Goal: Transaction & Acquisition: Book appointment/travel/reservation

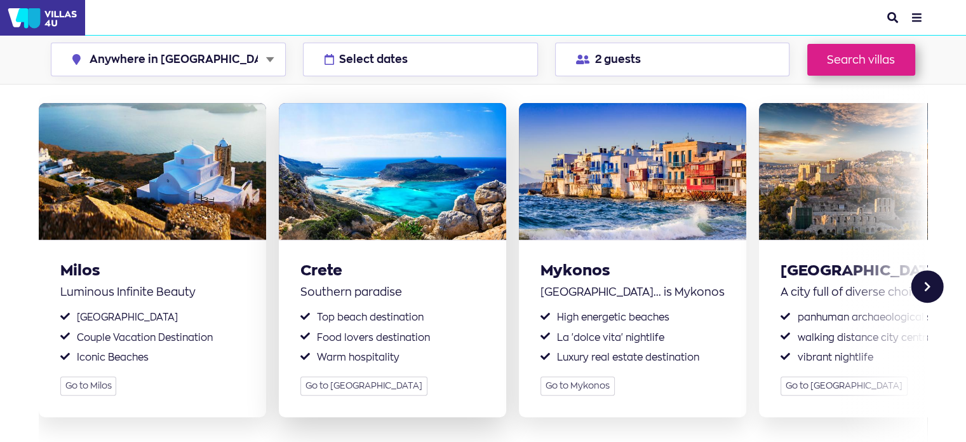
scroll to position [318, 0]
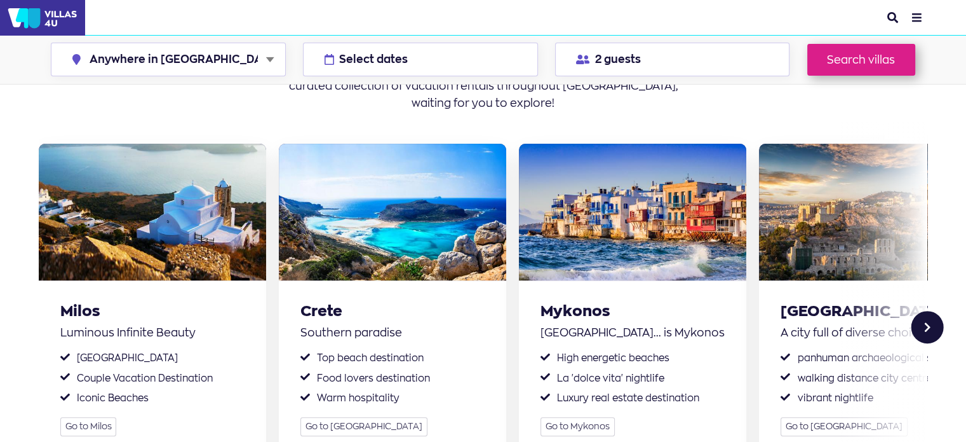
click at [925, 311] on div "Next slide" at bounding box center [928, 327] width 32 height 32
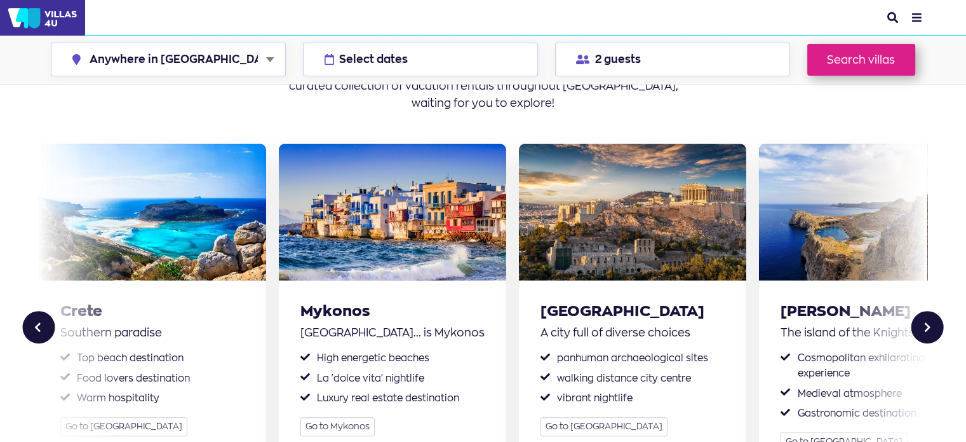
click at [926, 311] on div "Next slide" at bounding box center [928, 327] width 32 height 32
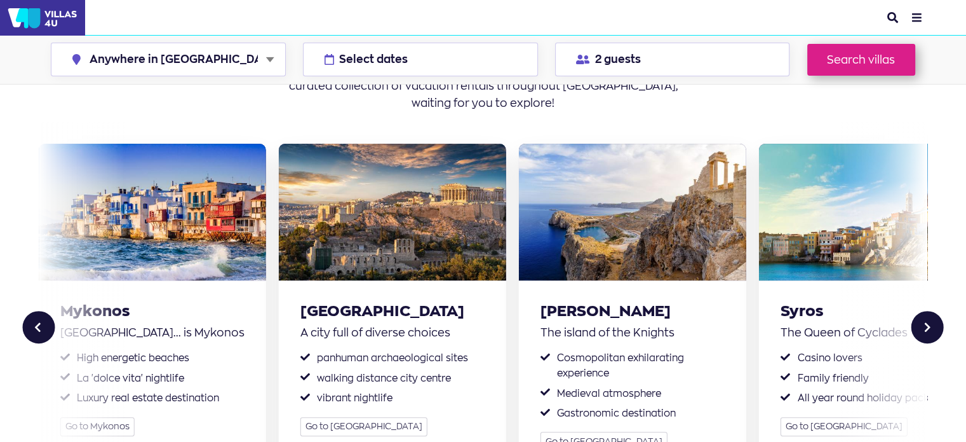
click at [926, 311] on div "Next slide" at bounding box center [928, 327] width 32 height 32
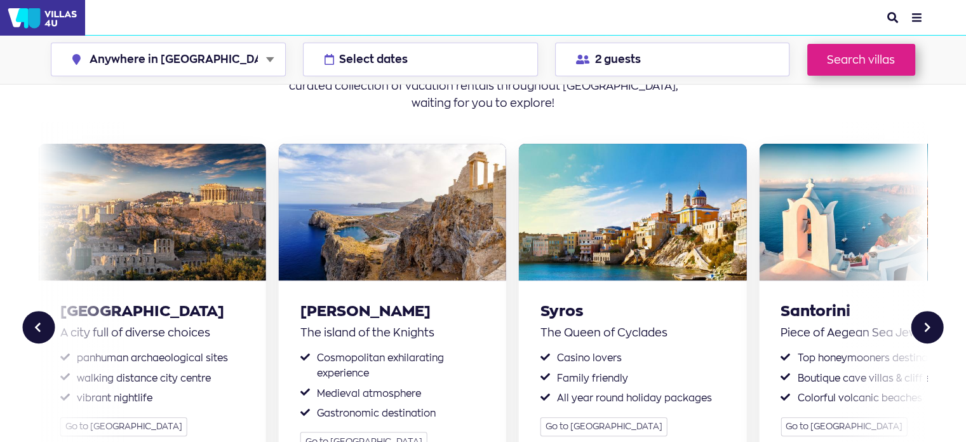
click at [926, 311] on div "Next slide" at bounding box center [928, 327] width 32 height 32
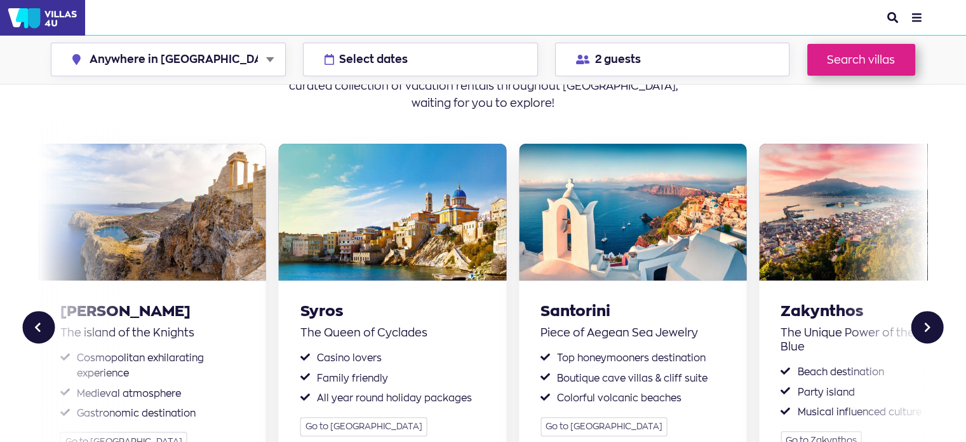
click at [926, 311] on div "Next slide" at bounding box center [928, 327] width 32 height 32
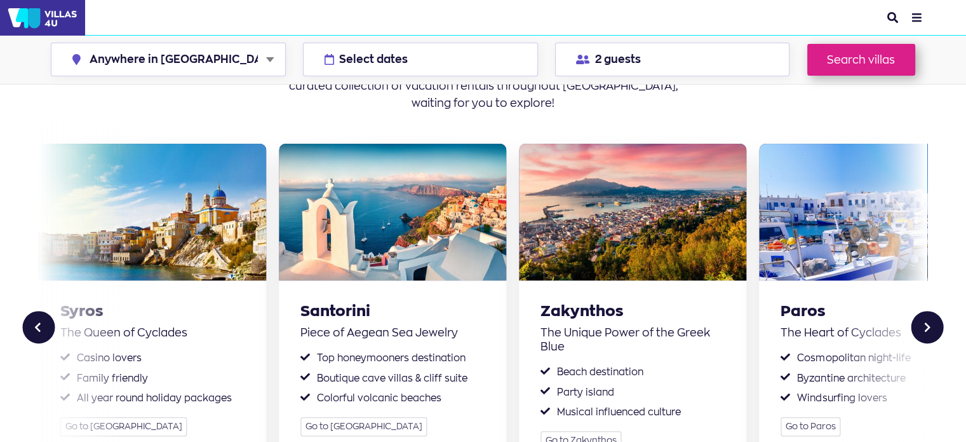
click at [930, 311] on div "Next slide" at bounding box center [928, 327] width 32 height 32
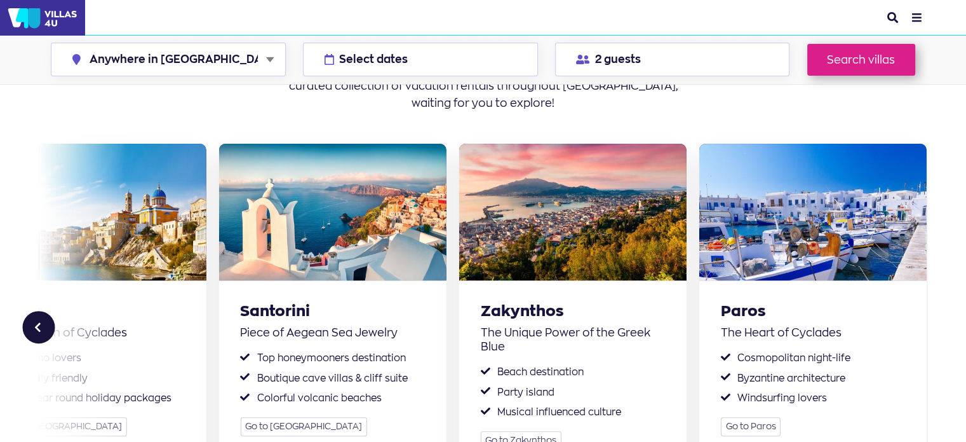
click at [930, 279] on section "Popular destinations in Greece Experience world famous resorts or discover hidd…" at bounding box center [483, 269] width 966 height 601
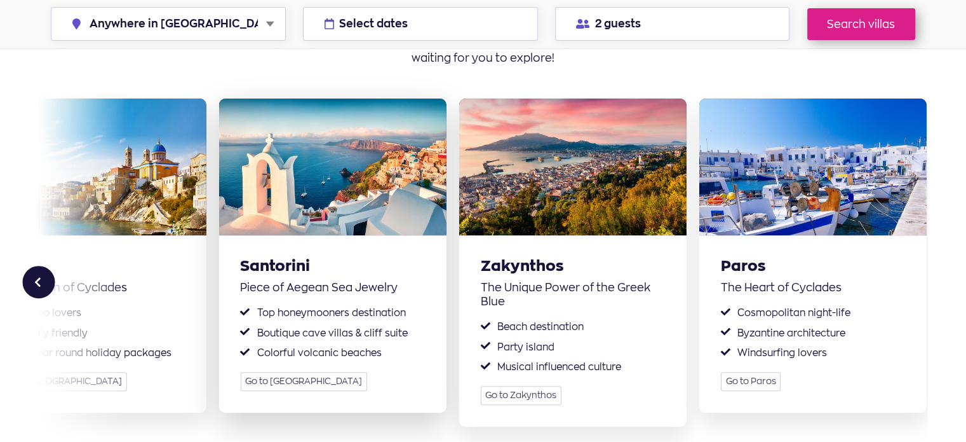
scroll to position [381, 0]
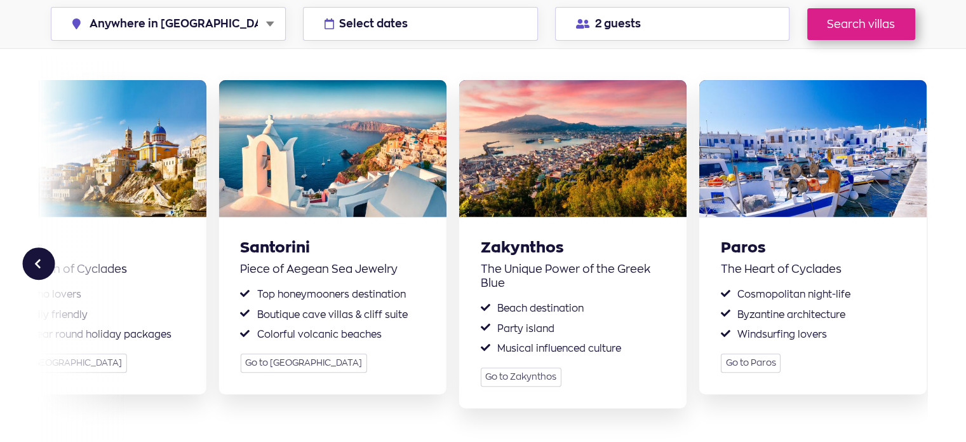
click at [28, 247] on div "Previous slide" at bounding box center [38, 263] width 32 height 32
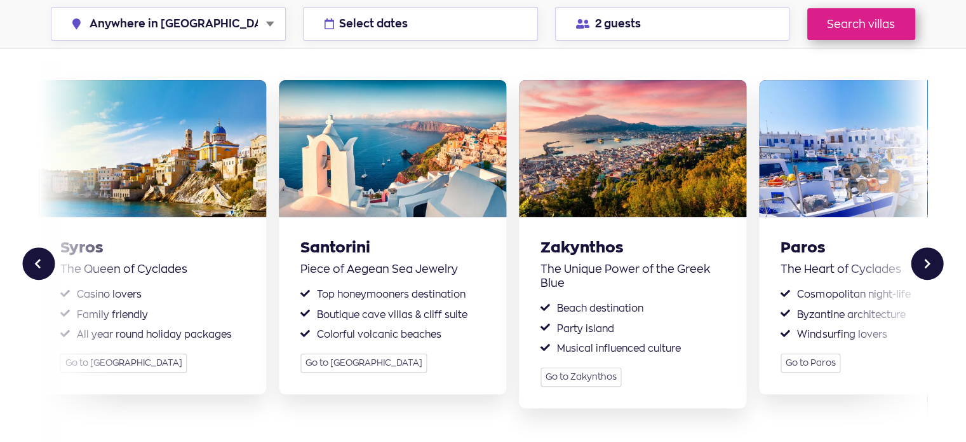
click at [24, 247] on div "Previous slide" at bounding box center [38, 263] width 32 height 32
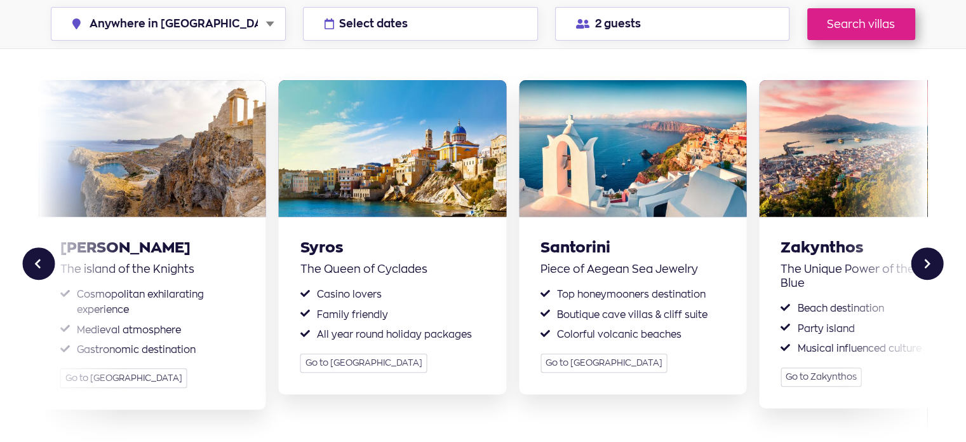
click at [37, 247] on div "Previous slide" at bounding box center [38, 263] width 32 height 32
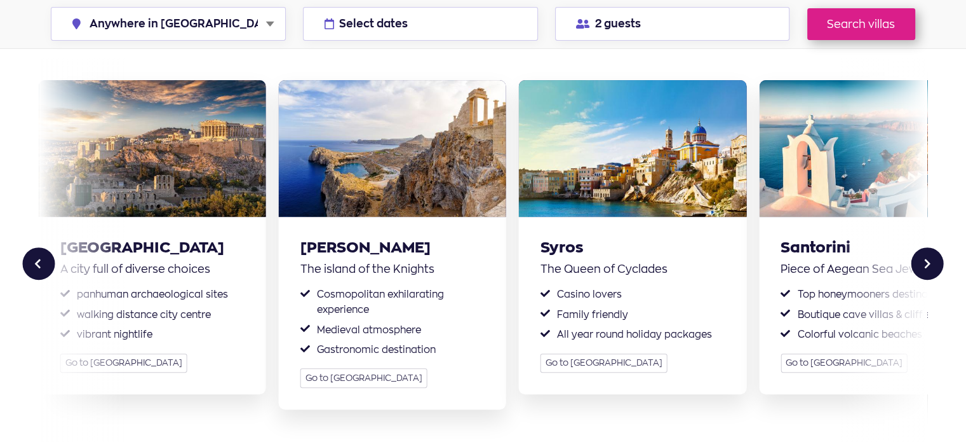
click at [37, 247] on div "Previous slide" at bounding box center [38, 263] width 32 height 32
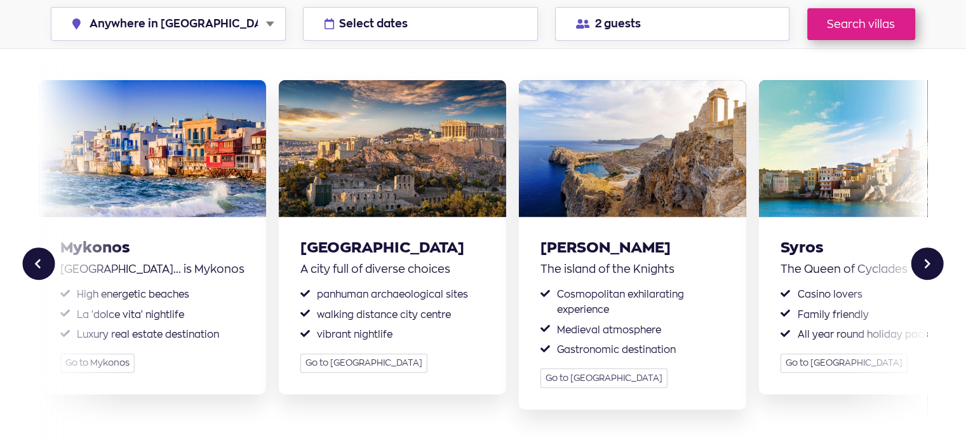
click at [37, 247] on div "Previous slide" at bounding box center [38, 263] width 32 height 32
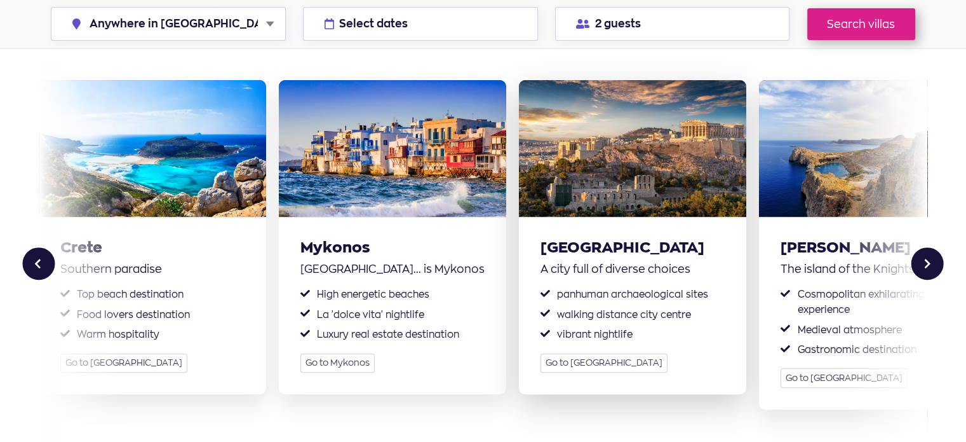
click at [625, 124] on img at bounding box center [632, 148] width 227 height 137
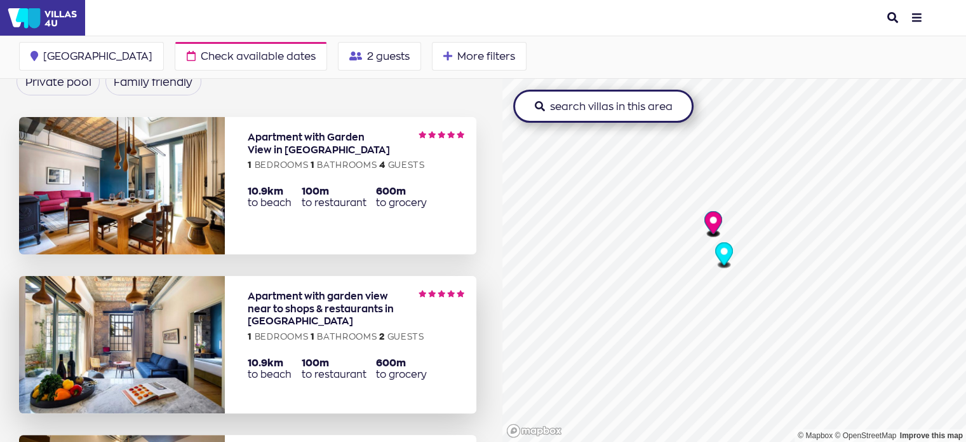
scroll to position [254, 0]
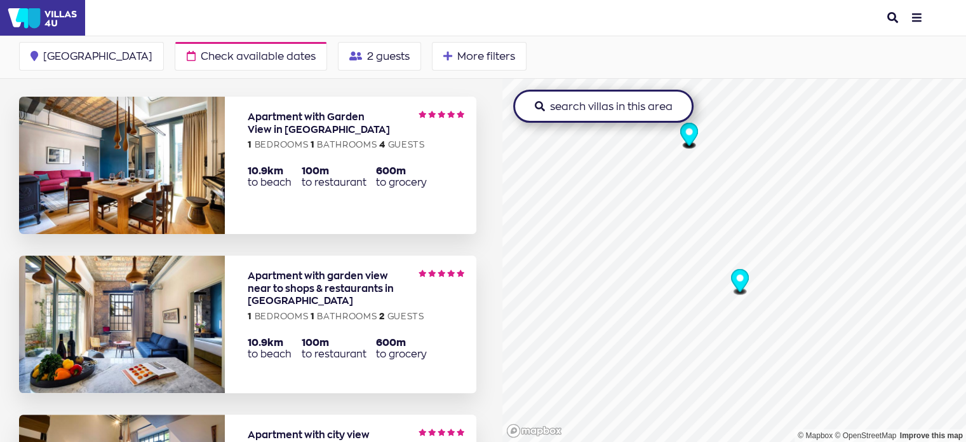
click at [733, 281] on icon "Map marker" at bounding box center [739, 280] width 17 height 22
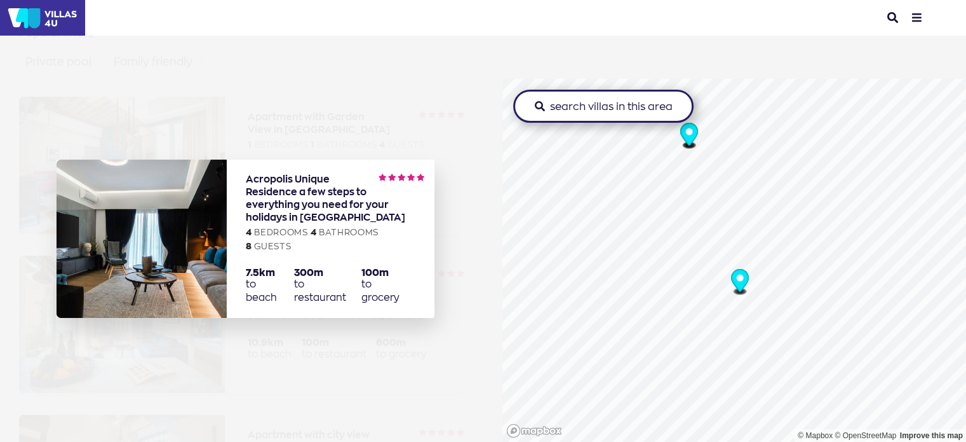
click at [686, 133] on circle "Map marker" at bounding box center [689, 131] width 7 height 7
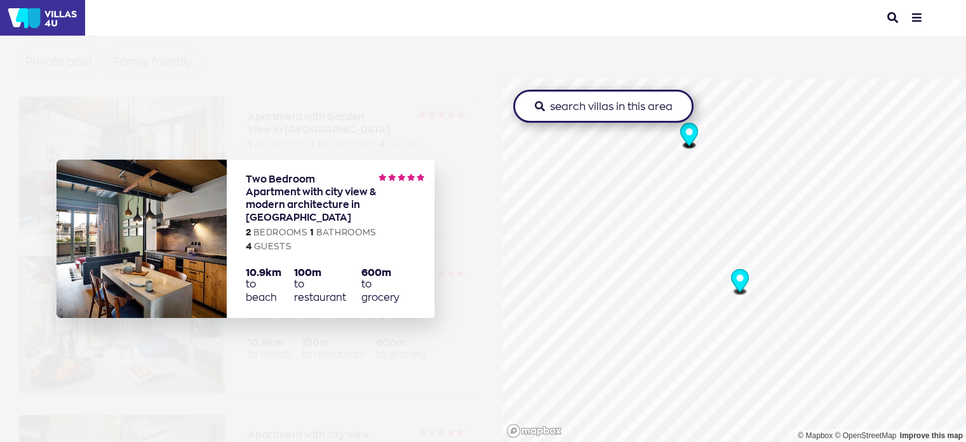
click at [743, 281] on icon "Map marker" at bounding box center [739, 282] width 17 height 26
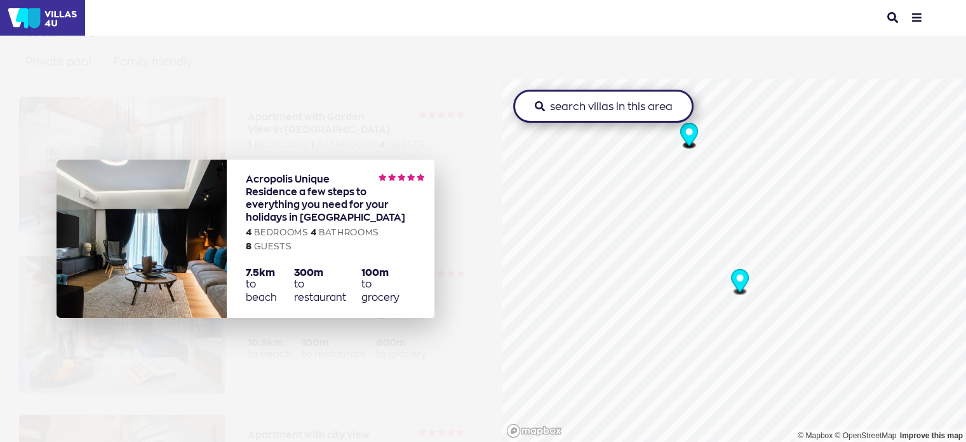
click at [168, 229] on img at bounding box center [142, 238] width 170 height 158
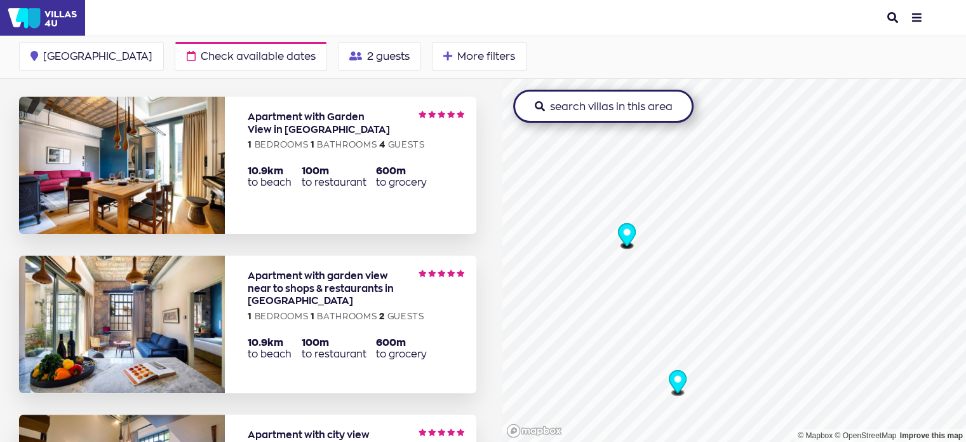
click at [618, 232] on icon "Map marker" at bounding box center [626, 235] width 17 height 22
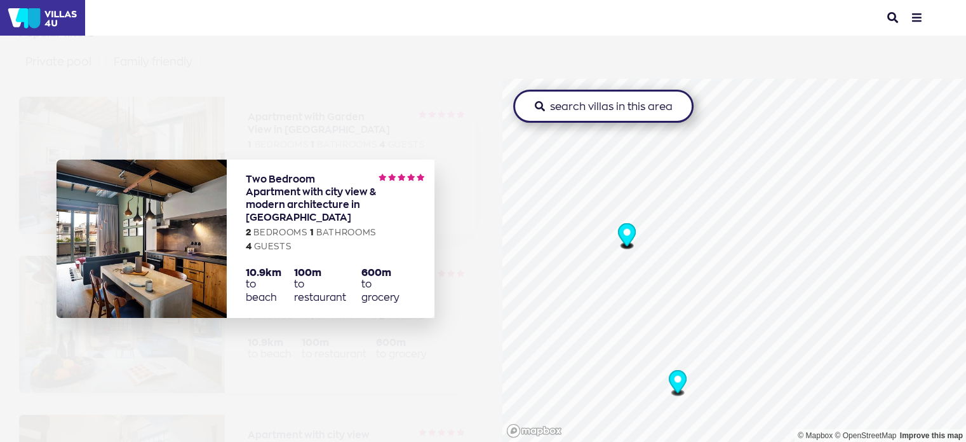
click at [231, 219] on link "more info about The Foundry Suites The Foundry Suite L2" at bounding box center [331, 238] width 208 height 158
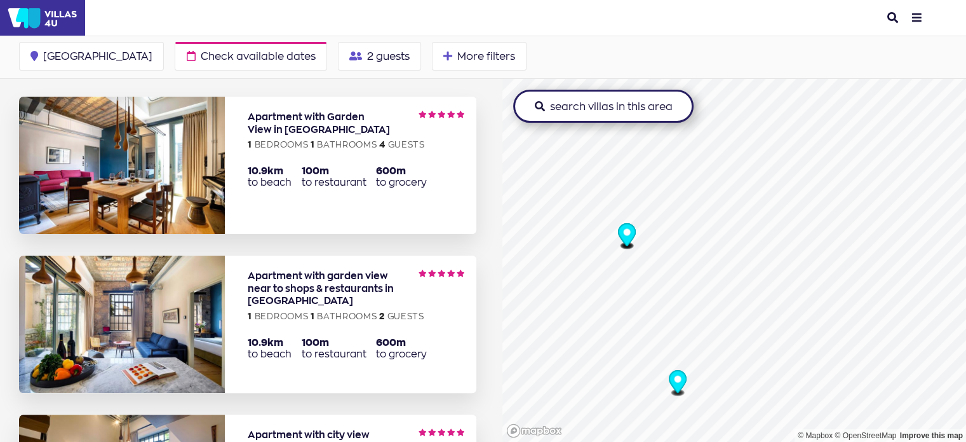
click at [674, 386] on icon "Map marker" at bounding box center [677, 381] width 17 height 22
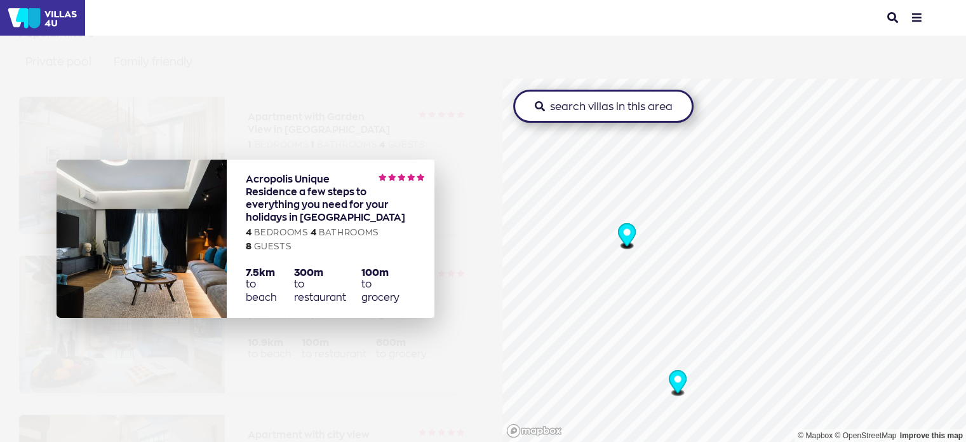
click at [282, 198] on link "more info about Bill & John Acropolis Unique Residence" at bounding box center [331, 238] width 208 height 158
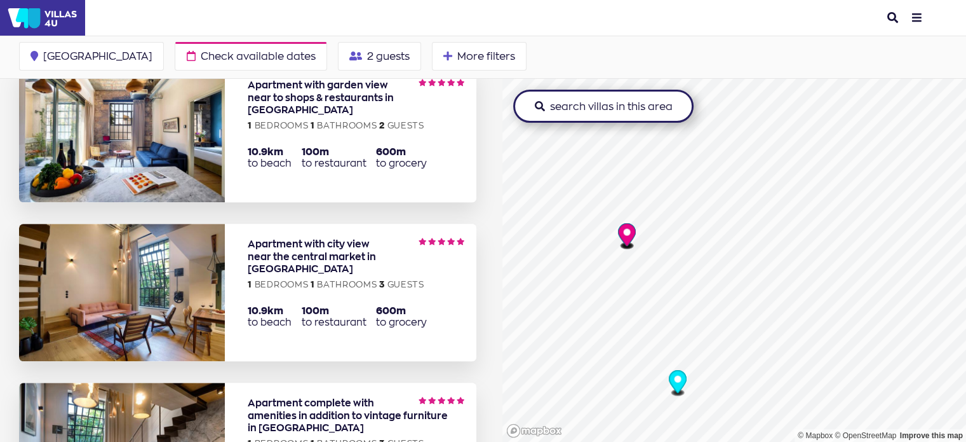
scroll to position [508, 0]
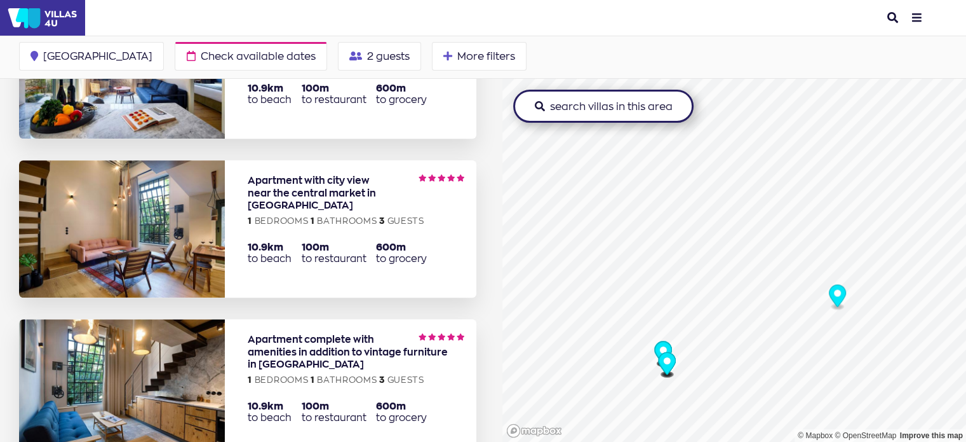
drag, startPoint x: 621, startPoint y: 294, endPoint x: 654, endPoint y: 351, distance: 66.6
click at [659, 352] on icon "Map marker" at bounding box center [667, 365] width 17 height 26
click at [590, 105] on button "search villas in this area" at bounding box center [603, 106] width 180 height 33
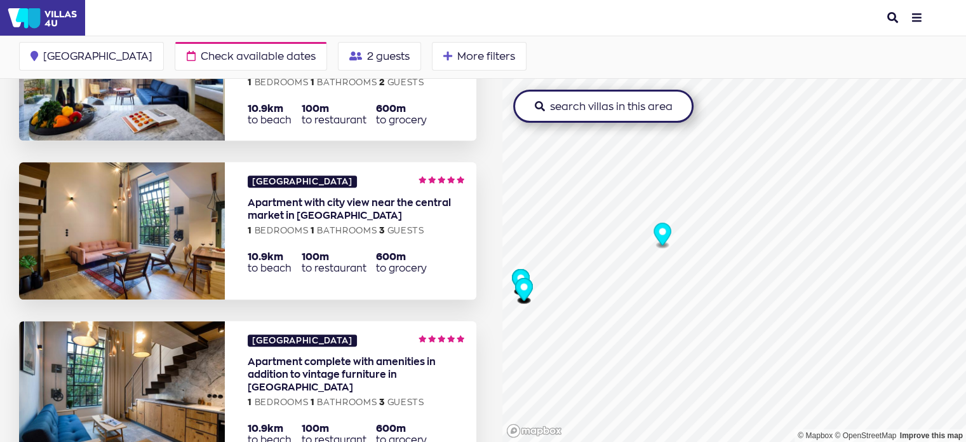
click at [659, 231] on circle "Map marker" at bounding box center [662, 231] width 7 height 7
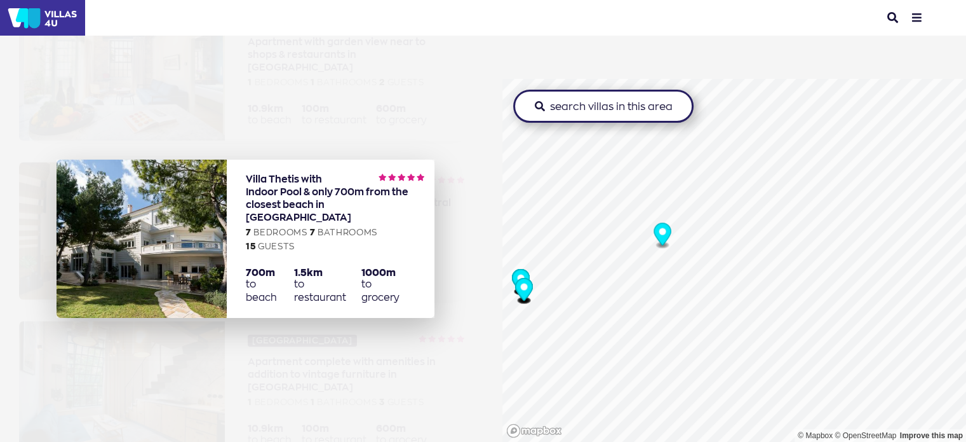
click at [143, 218] on img at bounding box center [142, 238] width 170 height 158
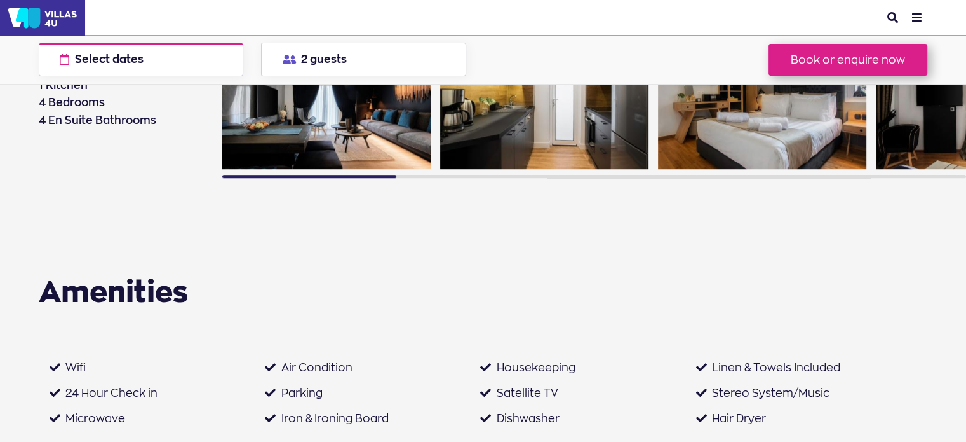
scroll to position [953, 0]
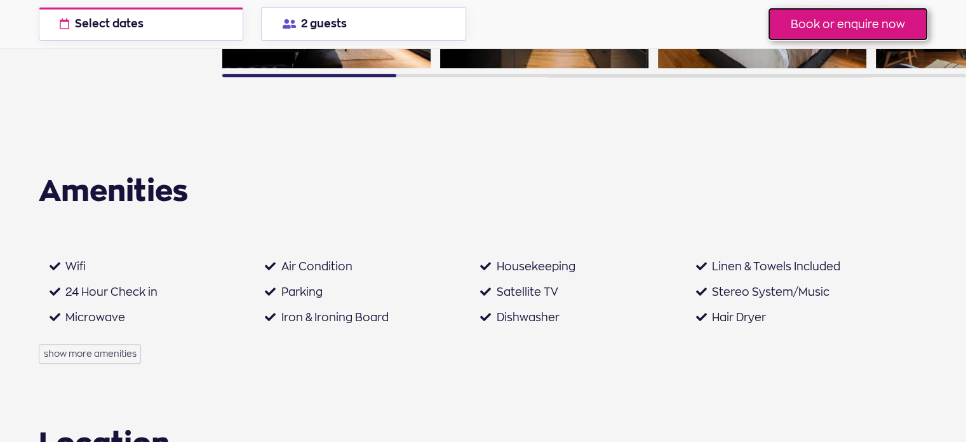
click at [864, 20] on button "Book or enquire now" at bounding box center [848, 24] width 159 height 32
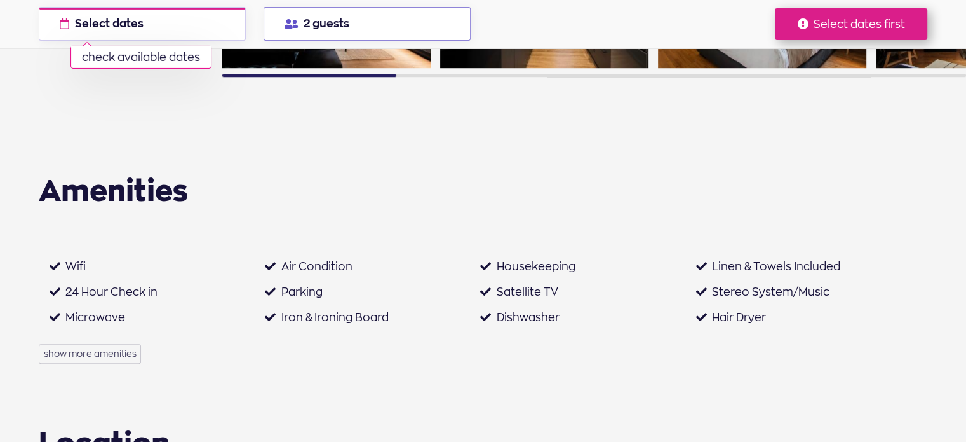
click at [370, 21] on button "2 guests" at bounding box center [367, 24] width 207 height 34
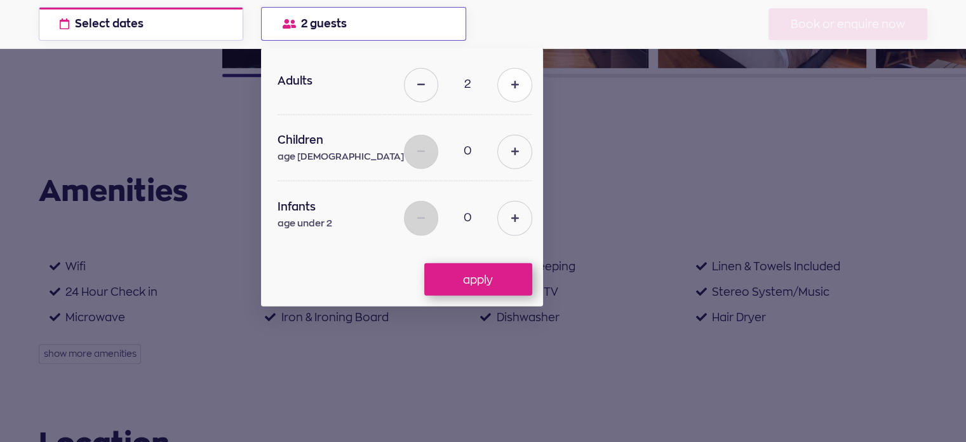
click at [498, 82] on button at bounding box center [515, 85] width 34 height 34
click at [498, 81] on button at bounding box center [515, 85] width 34 height 34
type input "6"
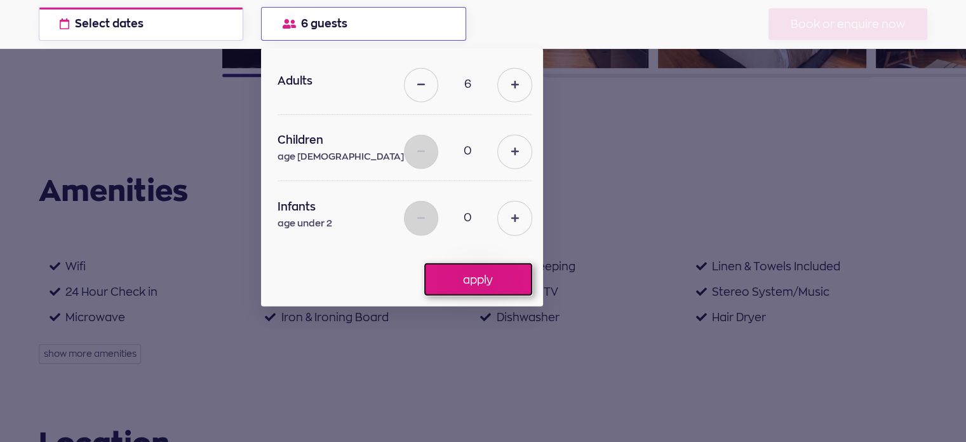
click at [475, 278] on button "apply" at bounding box center [478, 279] width 108 height 32
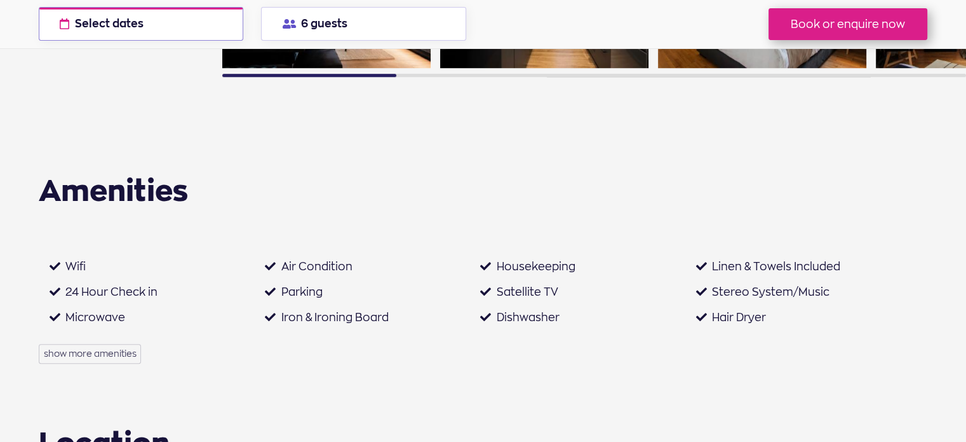
click at [188, 35] on button "Select dates check available dates" at bounding box center [141, 24] width 205 height 34
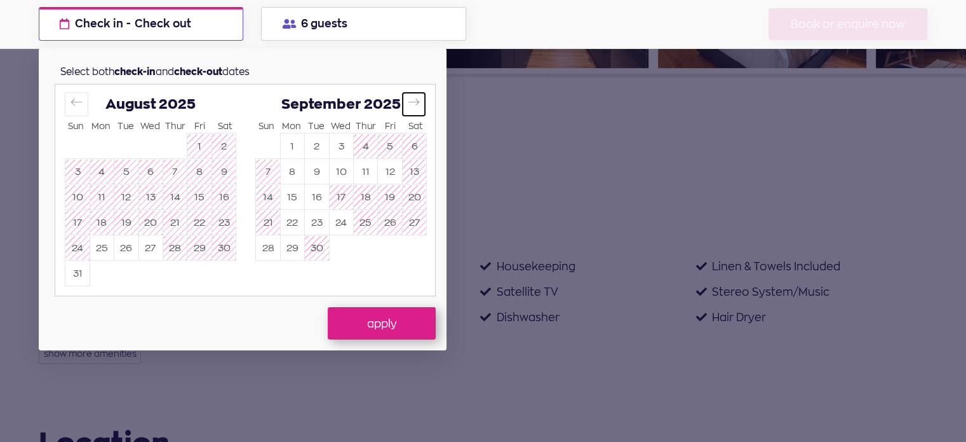
click at [411, 100] on icon "Move forward to switch to the next month." at bounding box center [414, 102] width 12 height 12
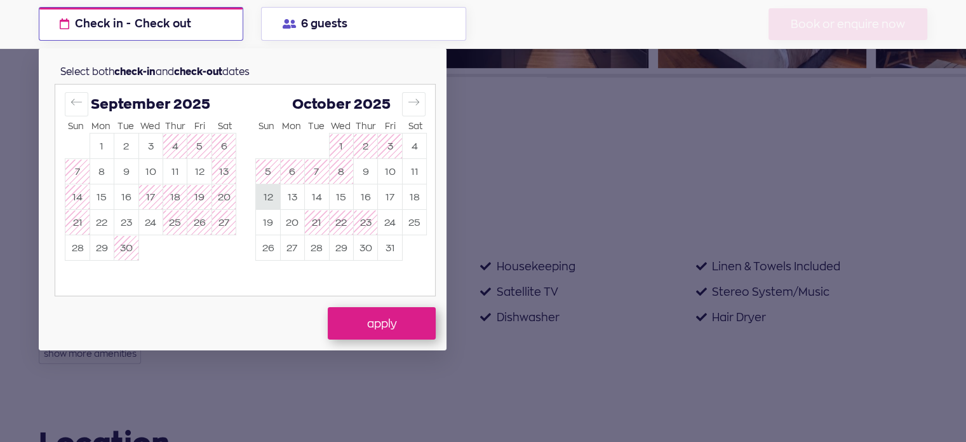
drag, startPoint x: 372, startPoint y: 177, endPoint x: 264, endPoint y: 193, distance: 108.5
click at [264, 193] on tbody "1 2 3 4 5 6 7 8 9 10 11 12 13 14 15 16 17 18 19 20 21 22 23 24 25 26 27 28 29 3…" at bounding box center [341, 196] width 171 height 127
click at [264, 193] on button "12" at bounding box center [268, 197] width 24 height 25
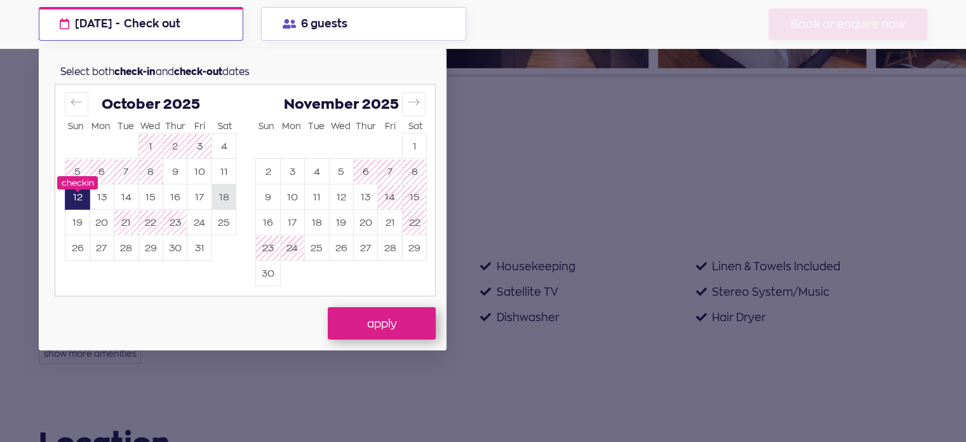
click at [214, 198] on button "18" at bounding box center [224, 197] width 24 height 25
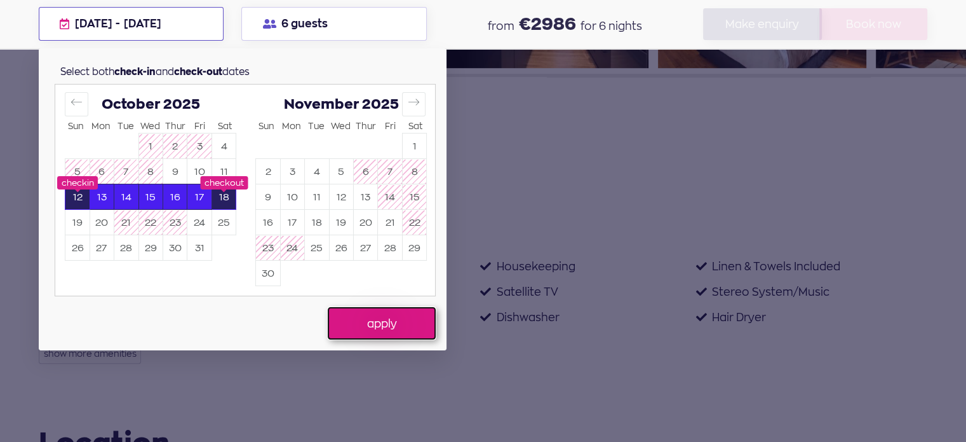
click at [376, 324] on button "apply" at bounding box center [382, 323] width 108 height 32
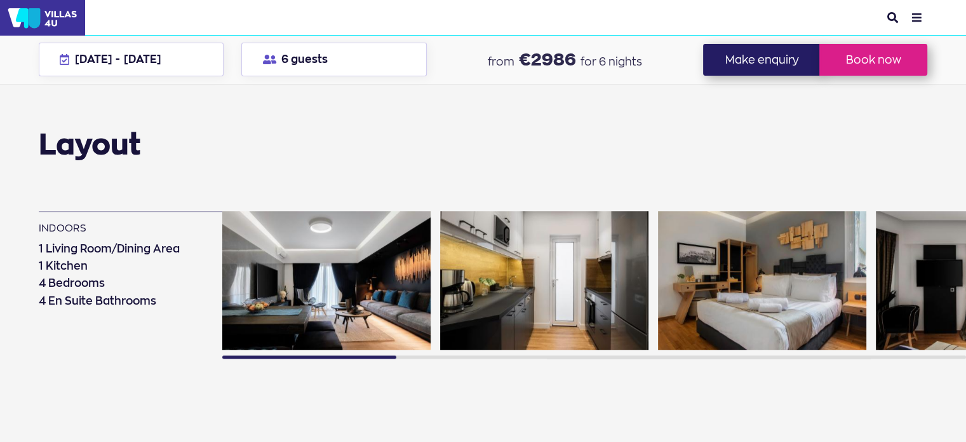
scroll to position [635, 0]
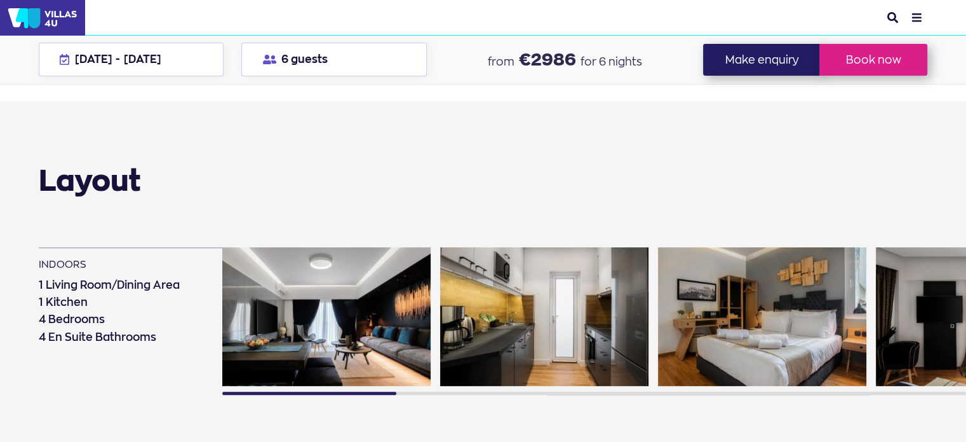
click at [403, 169] on section "Layout indoors 1 Living Room/Dining Area 1 Kitchen 4 Bedrooms 4 En Suite Bathro…" at bounding box center [503, 313] width 928 height 295
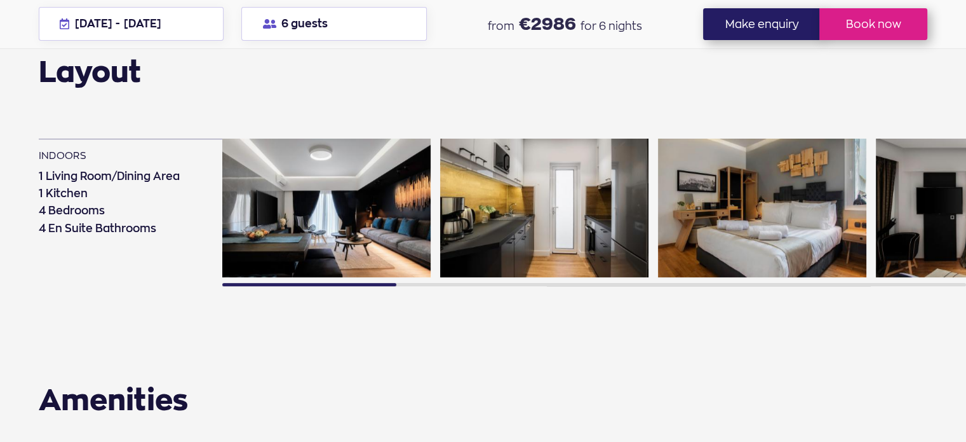
scroll to position [763, 0]
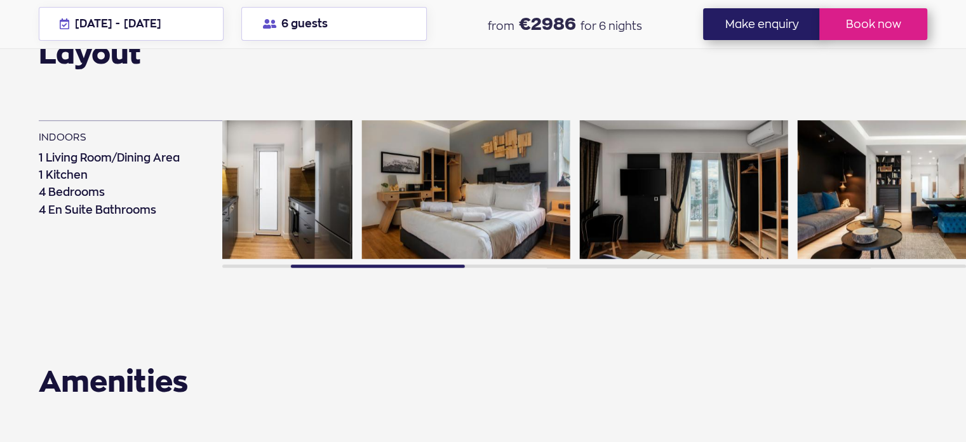
click at [75, 233] on div "indoors 1 Living Room/Dining Area 1 Kitchen 4 Bedrooms 4 En Suite Bathrooms" at bounding box center [503, 200] width 928 height 161
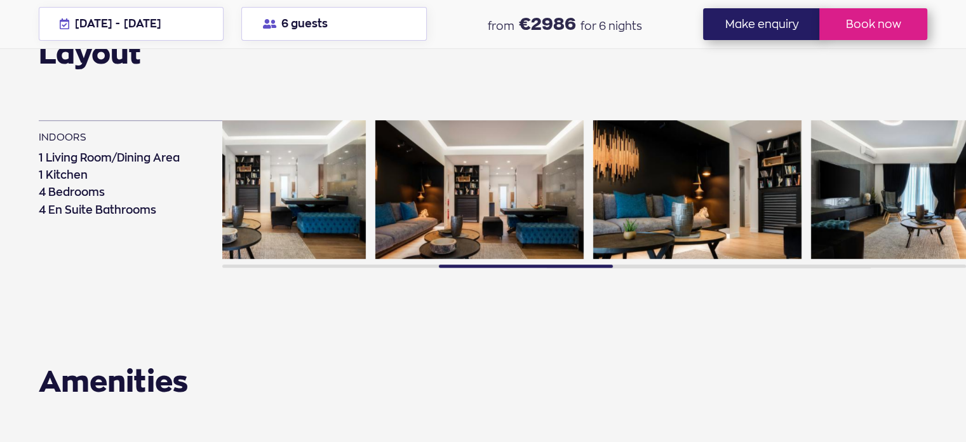
click at [135, 189] on div "indoors 1 Living Room/Dining Area 1 Kitchen 4 Bedrooms 4 En Suite Bathrooms" at bounding box center [503, 200] width 928 height 161
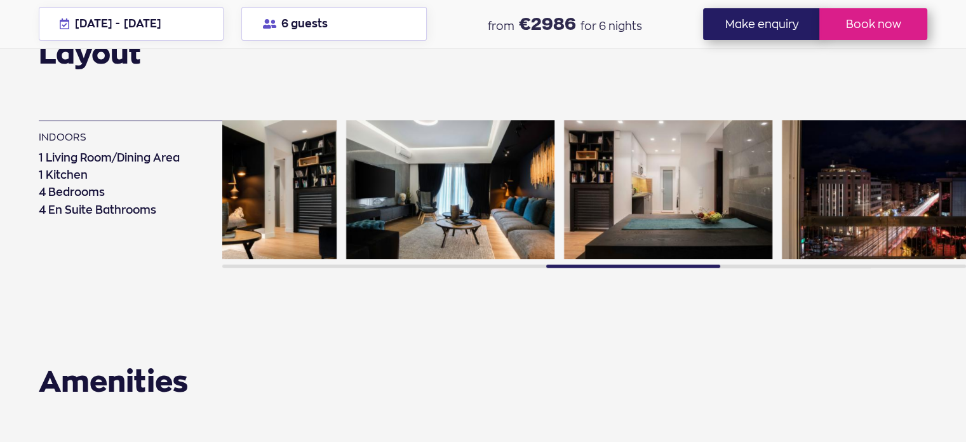
click at [236, 159] on img at bounding box center [232, 189] width 208 height 139
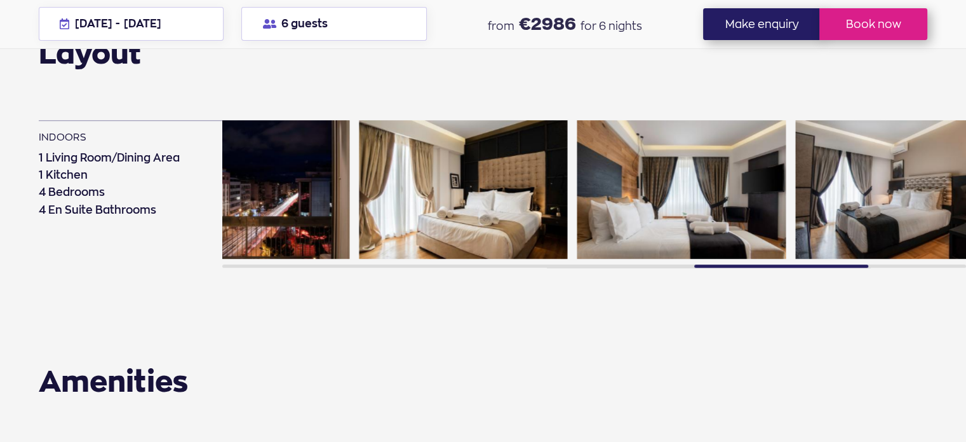
click at [344, 165] on div at bounding box center [594, 195] width 744 height 150
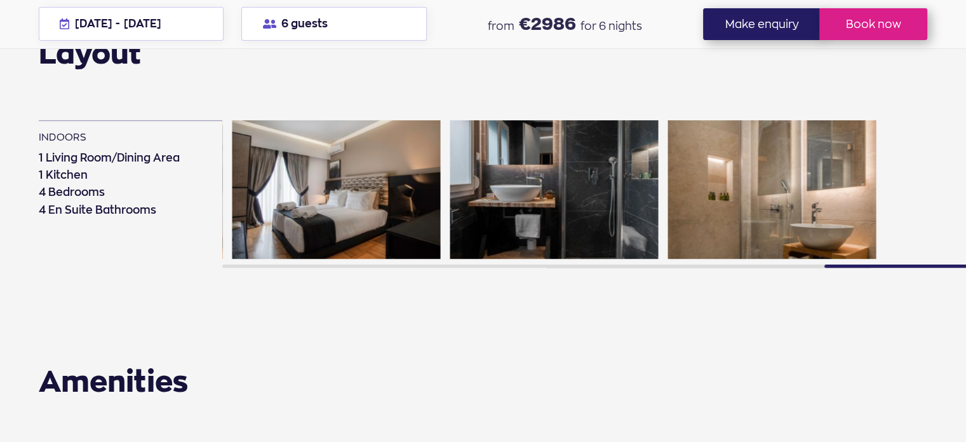
click at [123, 163] on div "indoors 1 Living Room/Dining Area 1 Kitchen 4 Bedrooms 4 En Suite Bathrooms" at bounding box center [503, 200] width 928 height 161
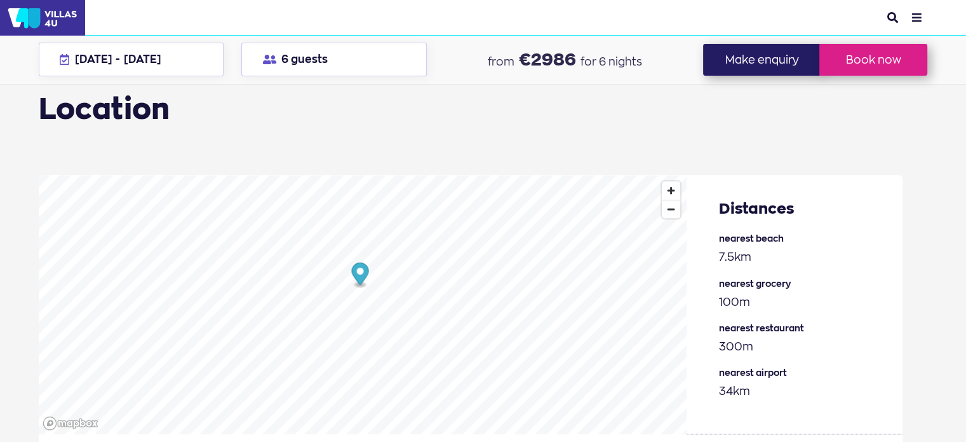
scroll to position [1271, 0]
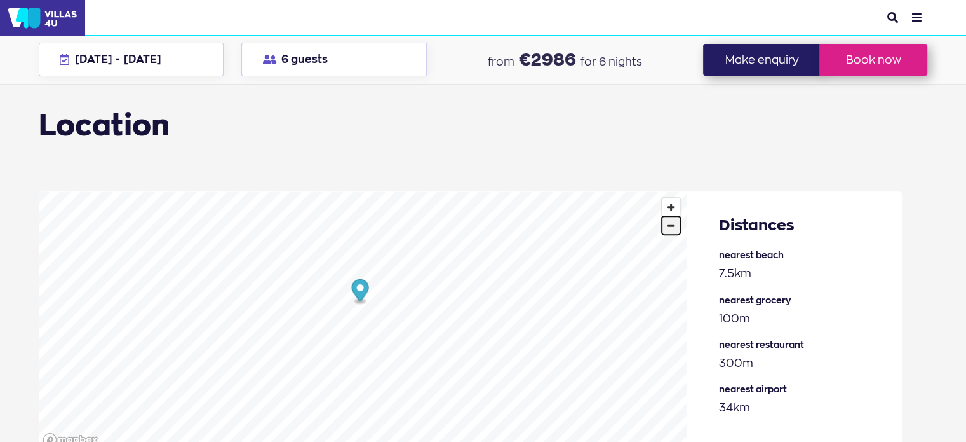
click at [674, 217] on span "Zoom out" at bounding box center [671, 226] width 18 height 18
click at [670, 198] on span "Zoom in" at bounding box center [671, 207] width 18 height 18
click at [674, 198] on span "Zoom in" at bounding box center [671, 207] width 18 height 18
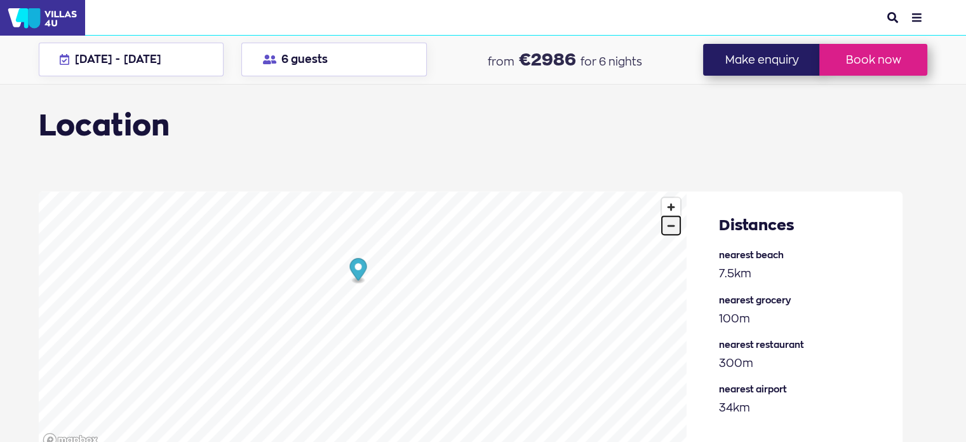
click at [668, 217] on span "Zoom out" at bounding box center [671, 226] width 18 height 18
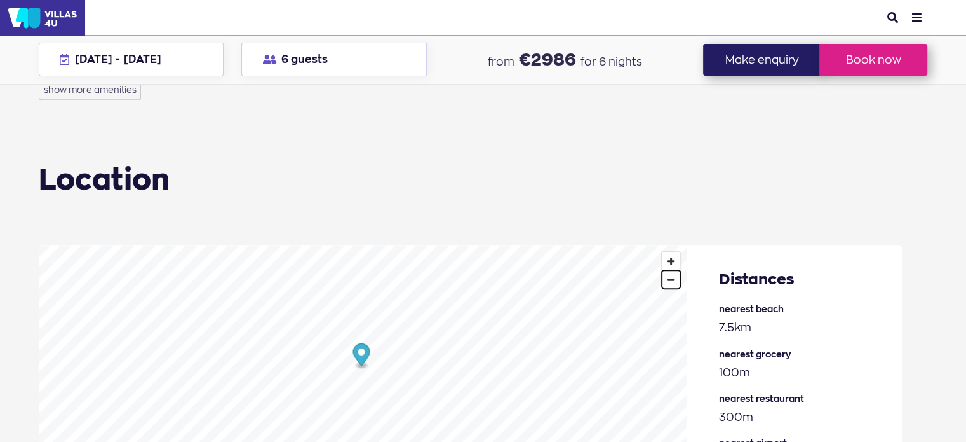
scroll to position [1207, 0]
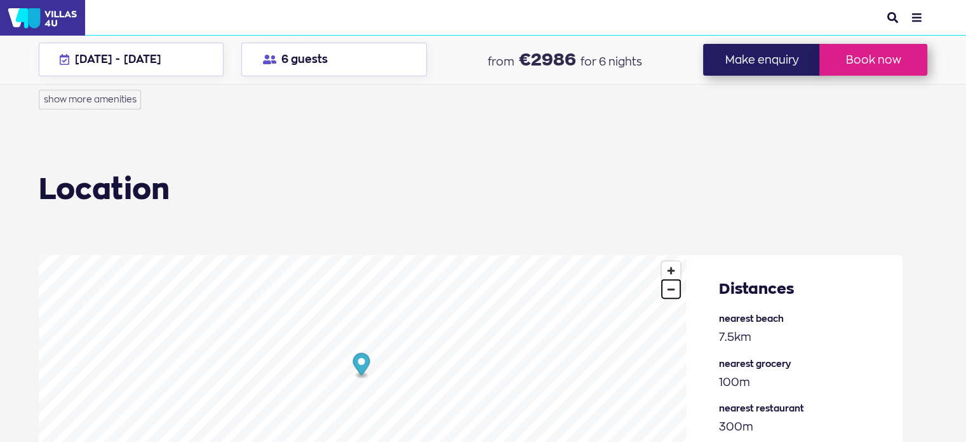
scroll to position [953, 0]
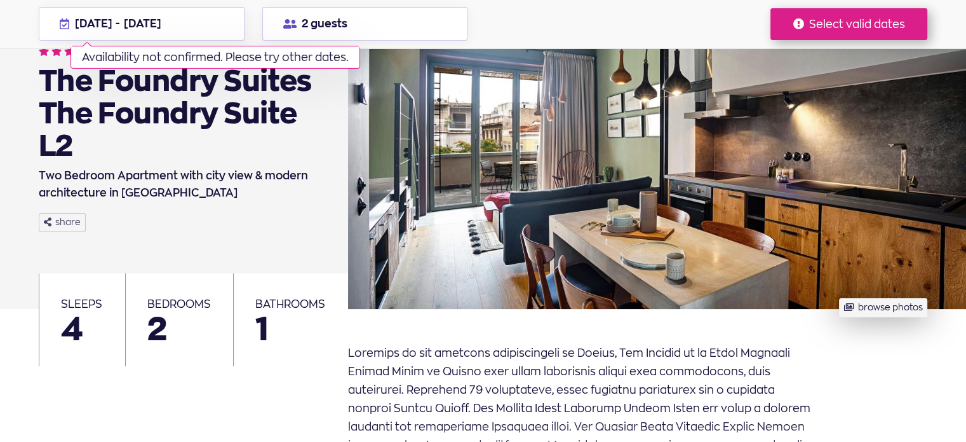
scroll to position [127, 0]
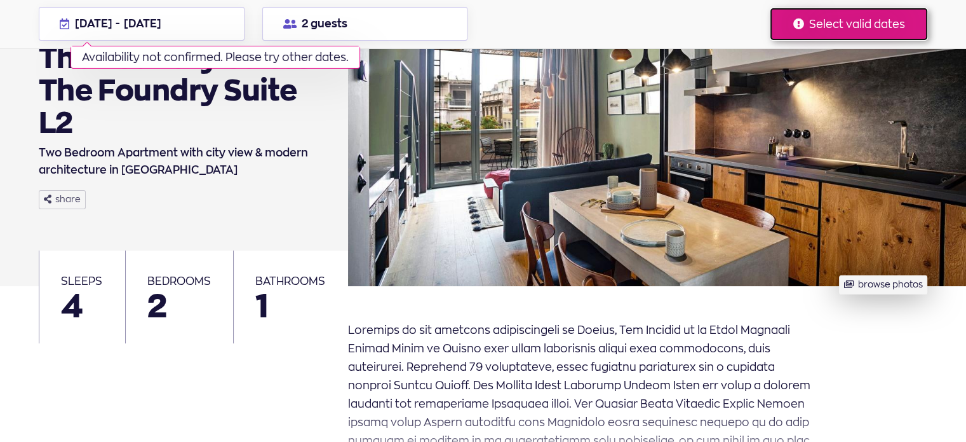
click at [864, 13] on button "Select valid dates" at bounding box center [849, 24] width 157 height 32
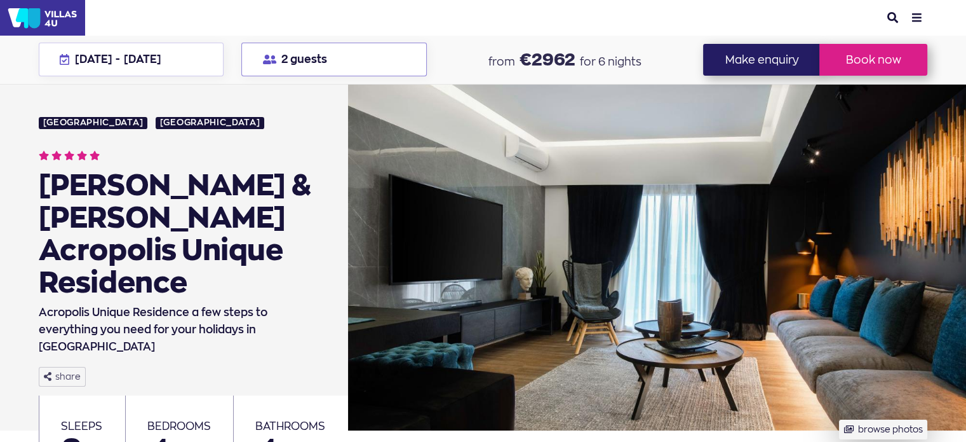
click at [296, 66] on button "2 guests" at bounding box center [334, 60] width 186 height 34
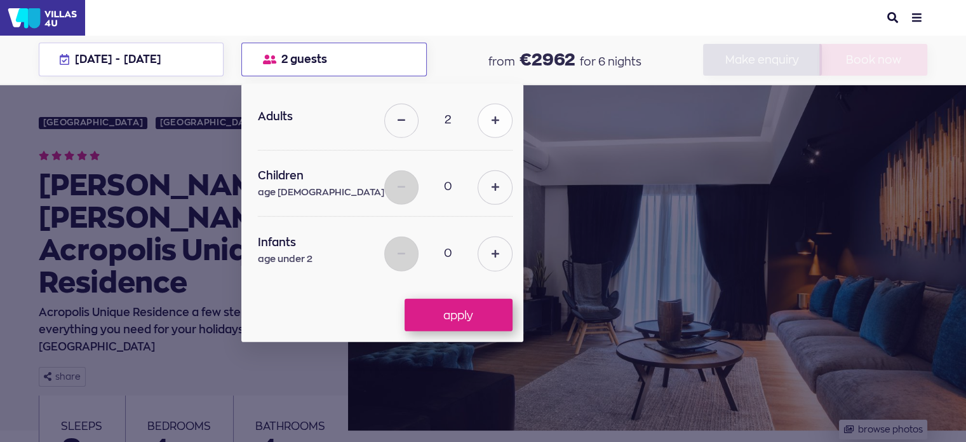
click at [478, 119] on button at bounding box center [495, 121] width 34 height 34
click at [478, 118] on button at bounding box center [495, 121] width 34 height 34
click at [479, 119] on button at bounding box center [495, 121] width 34 height 34
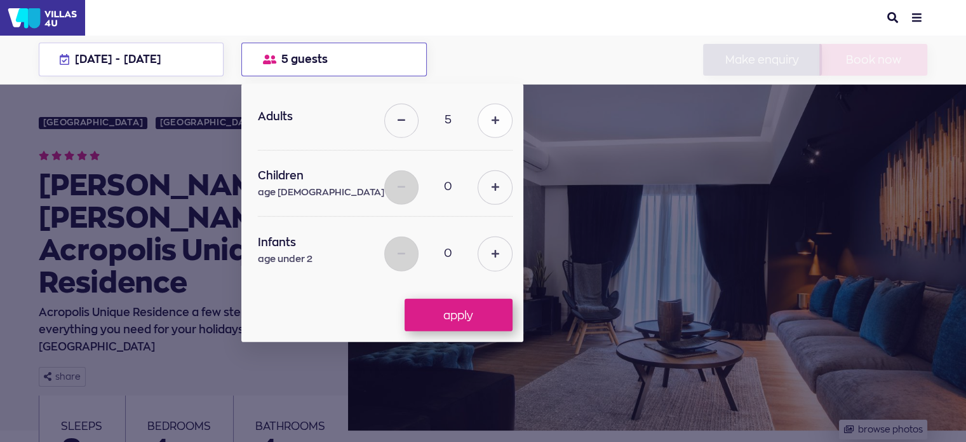
click at [491, 121] on icon at bounding box center [495, 120] width 8 height 9
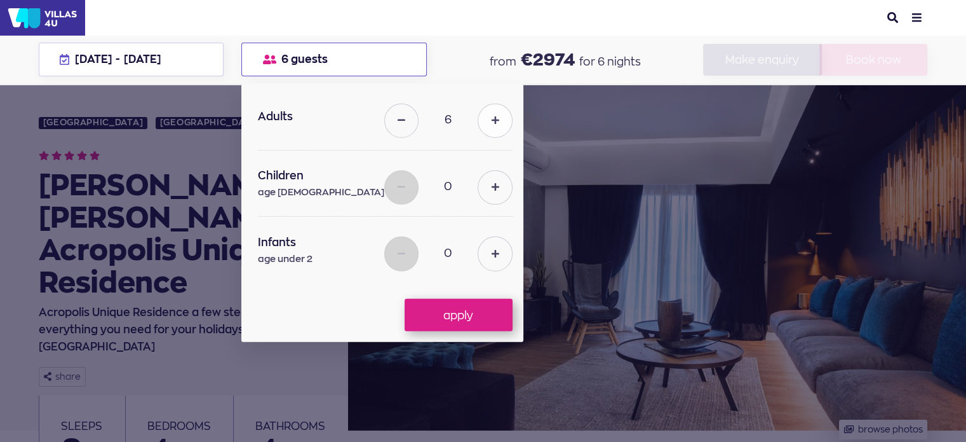
click at [491, 123] on icon at bounding box center [495, 120] width 8 height 9
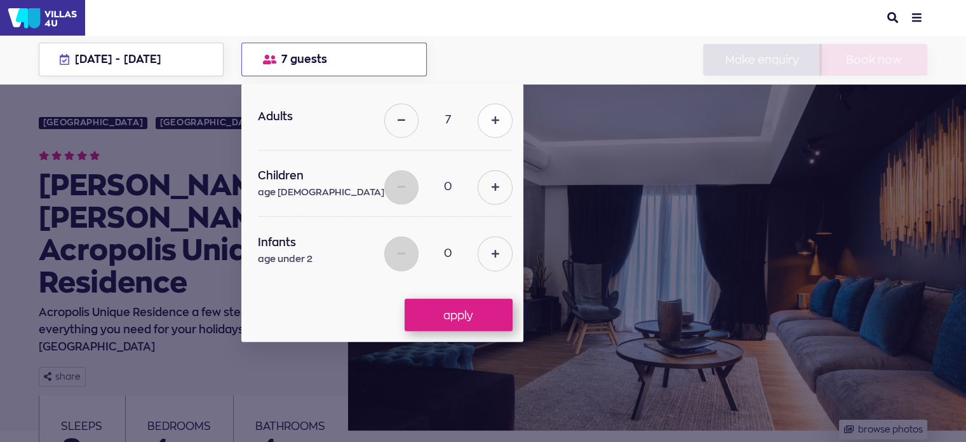
click at [491, 123] on icon at bounding box center [495, 120] width 8 height 9
click at [480, 123] on div "8" at bounding box center [448, 119] width 128 height 39
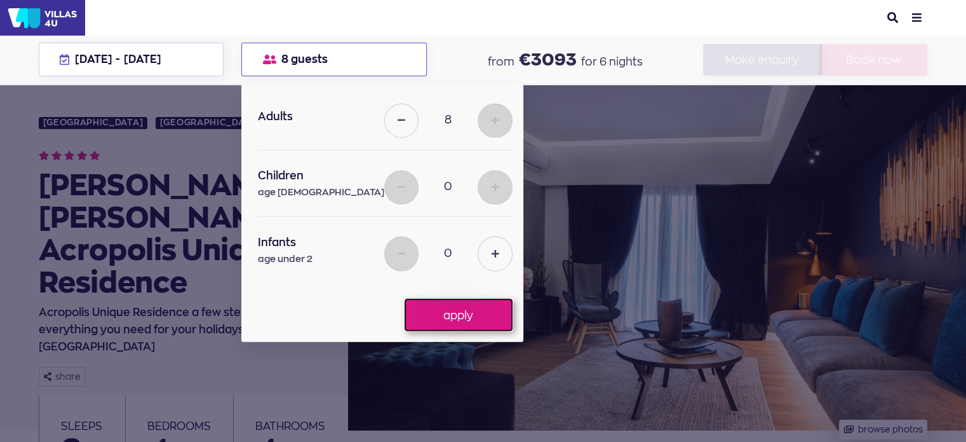
click at [442, 315] on button "apply" at bounding box center [459, 315] width 108 height 32
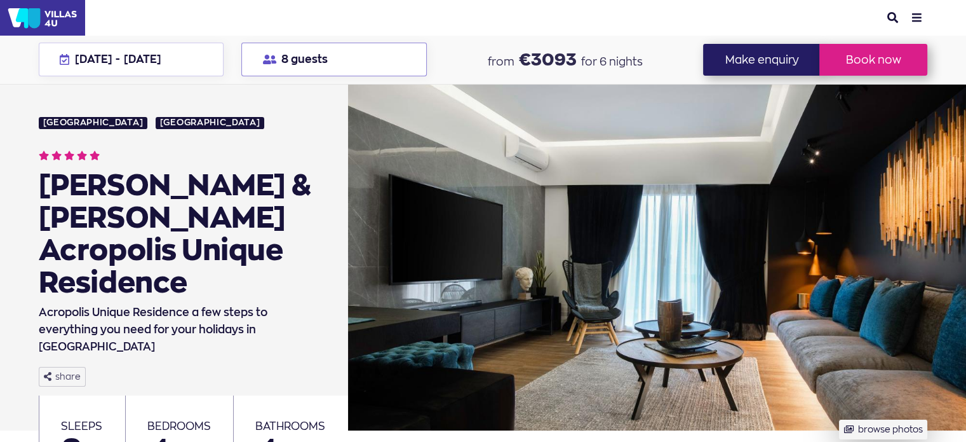
click at [313, 65] on button "8 guests" at bounding box center [334, 60] width 186 height 34
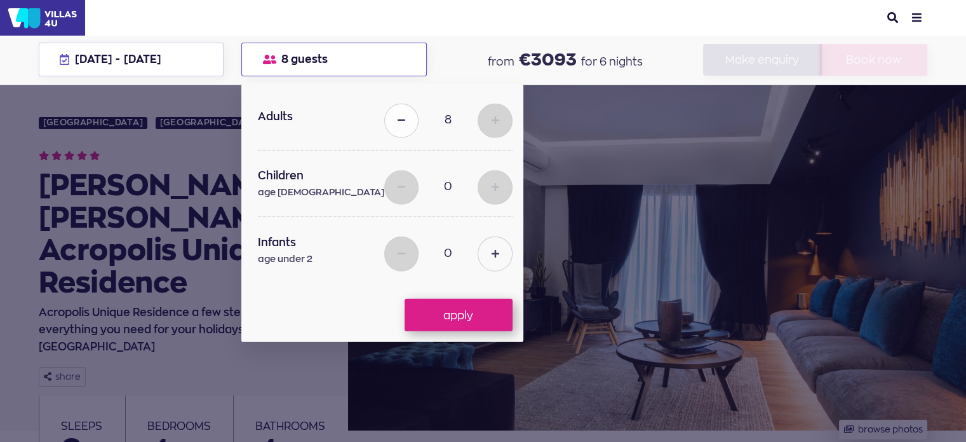
click at [384, 127] on button at bounding box center [401, 121] width 34 height 34
click at [384, 126] on button at bounding box center [401, 121] width 34 height 34
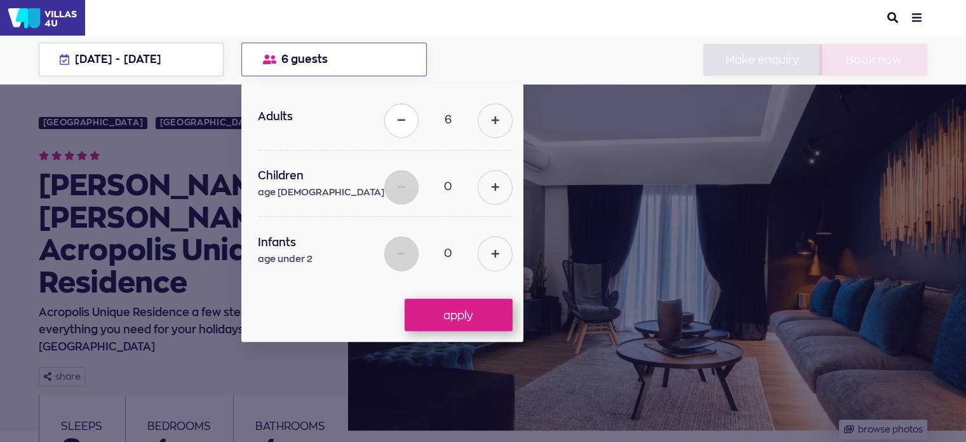
click at [384, 126] on button at bounding box center [401, 121] width 34 height 34
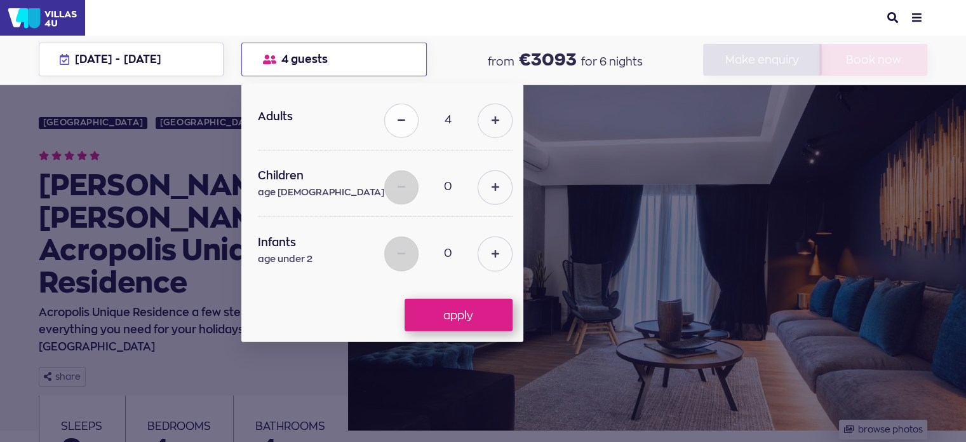
click at [384, 126] on button at bounding box center [401, 121] width 34 height 34
click at [384, 119] on button at bounding box center [401, 121] width 34 height 34
click at [478, 110] on button at bounding box center [495, 121] width 34 height 34
click at [491, 118] on icon at bounding box center [495, 120] width 8 height 9
click at [491, 116] on icon at bounding box center [495, 120] width 8 height 9
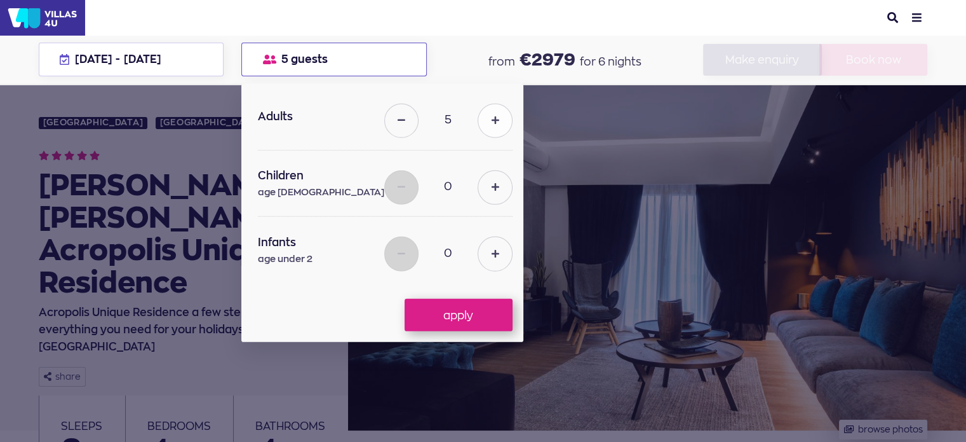
click at [491, 116] on icon at bounding box center [495, 120] width 8 height 9
click at [478, 118] on button at bounding box center [495, 121] width 34 height 34
click at [394, 121] on button at bounding box center [401, 121] width 34 height 34
click at [495, 119] on button at bounding box center [495, 121] width 34 height 34
click at [494, 119] on button at bounding box center [495, 121] width 34 height 34
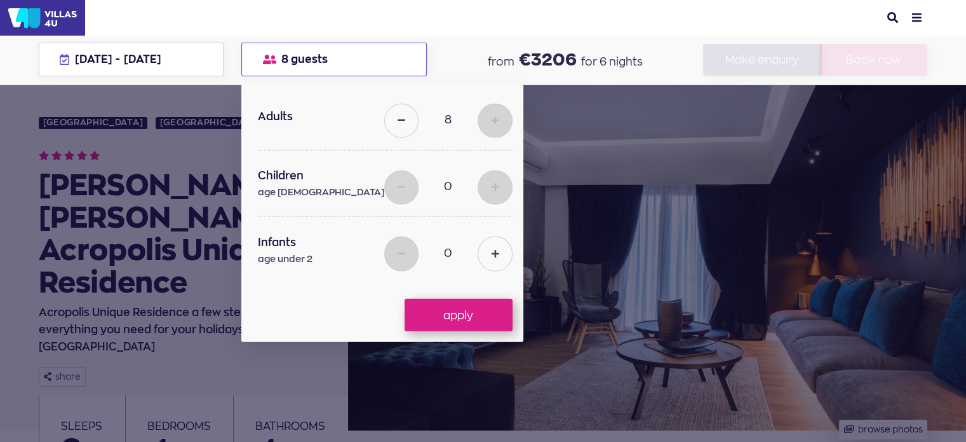
click at [649, 21] on header "search menu Explore Destinations in Greece Suggestions for travelers Vacation c…" at bounding box center [483, 18] width 966 height 36
click at [654, 355] on div at bounding box center [483, 221] width 966 height 442
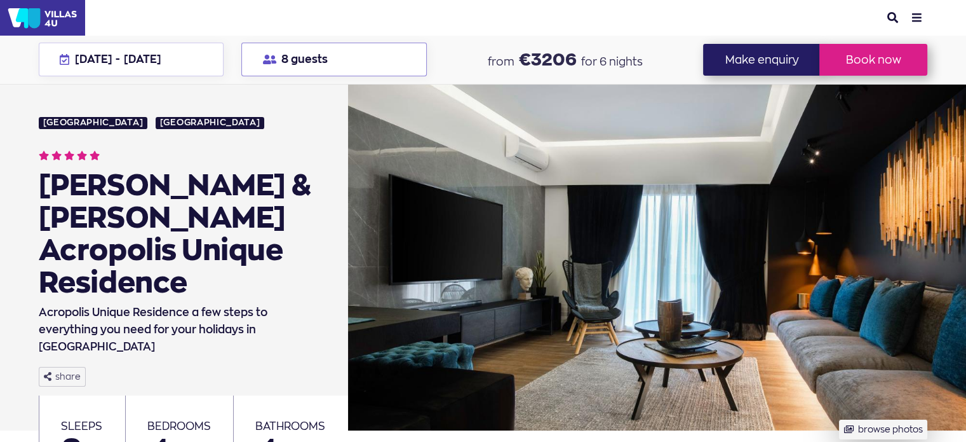
click at [386, 61] on button "8 guests" at bounding box center [334, 60] width 186 height 34
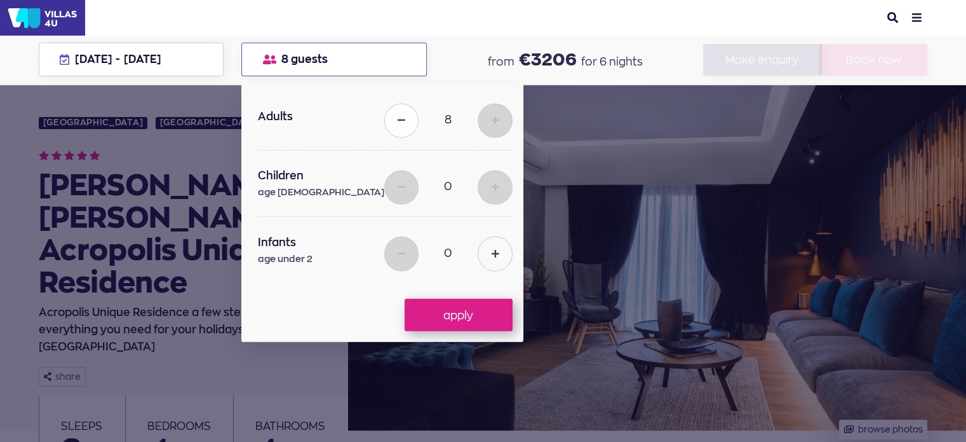
click at [398, 119] on icon at bounding box center [402, 120] width 8 height 9
type input "7"
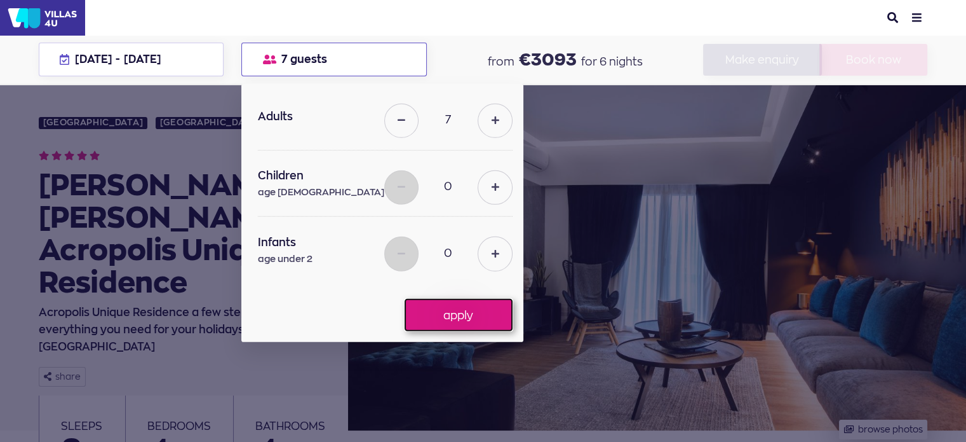
click at [470, 301] on button "apply" at bounding box center [459, 315] width 108 height 32
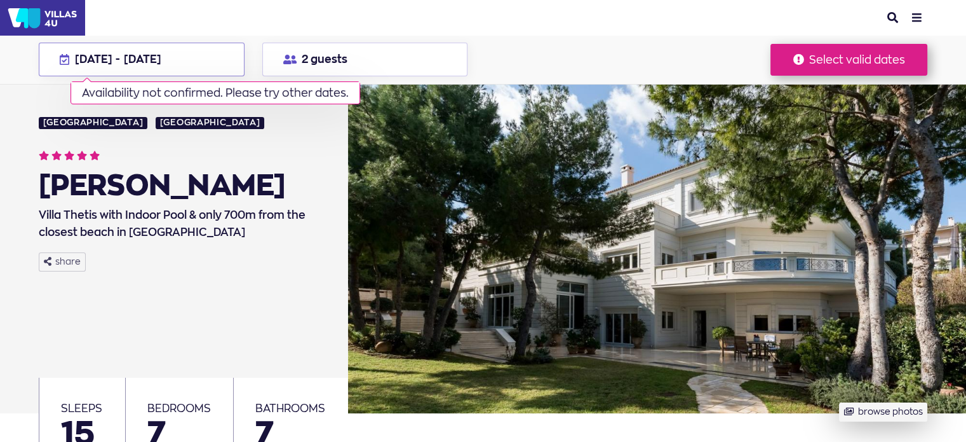
click at [161, 58] on span "18 Oct 2025" at bounding box center [142, 59] width 37 height 14
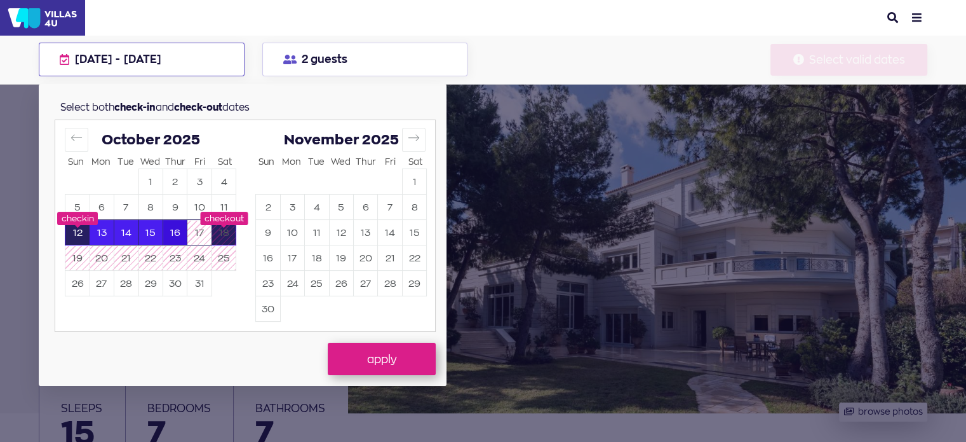
click at [173, 233] on button "16" at bounding box center [175, 232] width 24 height 25
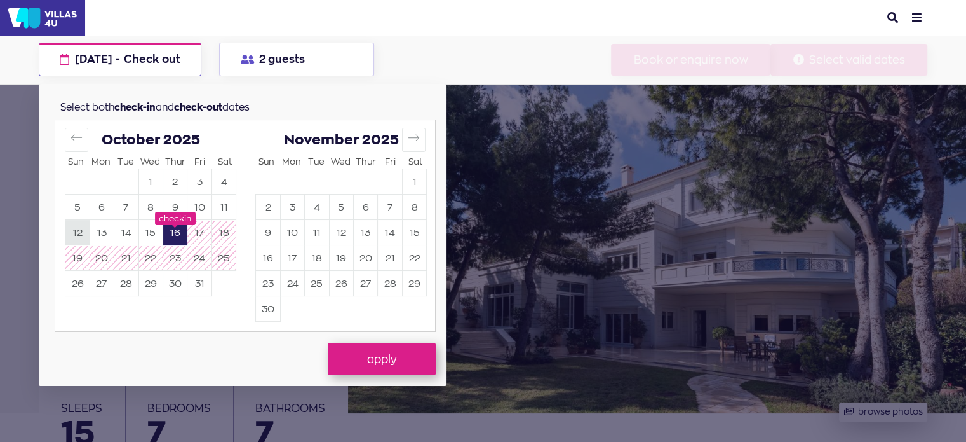
click at [74, 231] on button "12" at bounding box center [77, 232] width 24 height 25
click at [180, 234] on button "16" at bounding box center [175, 232] width 24 height 25
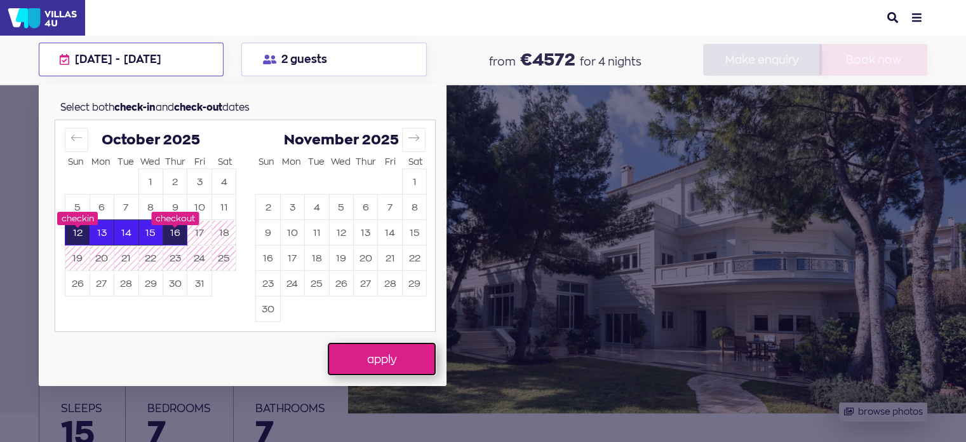
click at [408, 361] on button "apply" at bounding box center [382, 358] width 108 height 32
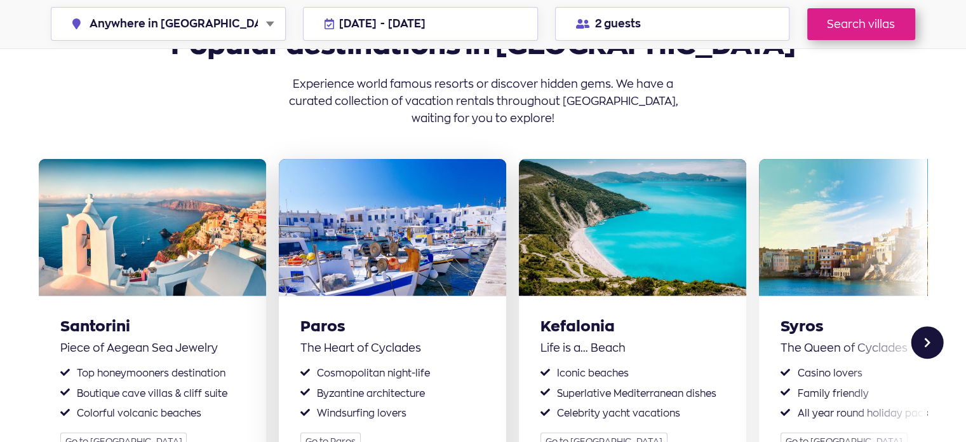
scroll to position [318, 0]
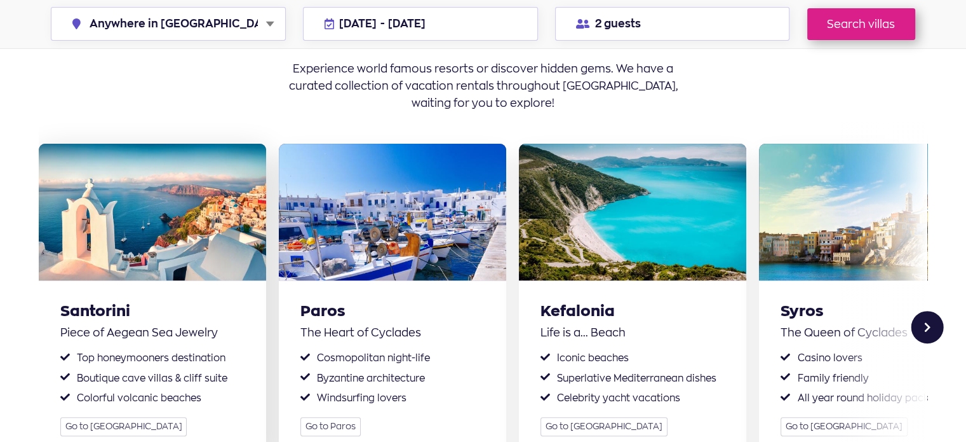
click at [135, 170] on img at bounding box center [152, 212] width 227 height 137
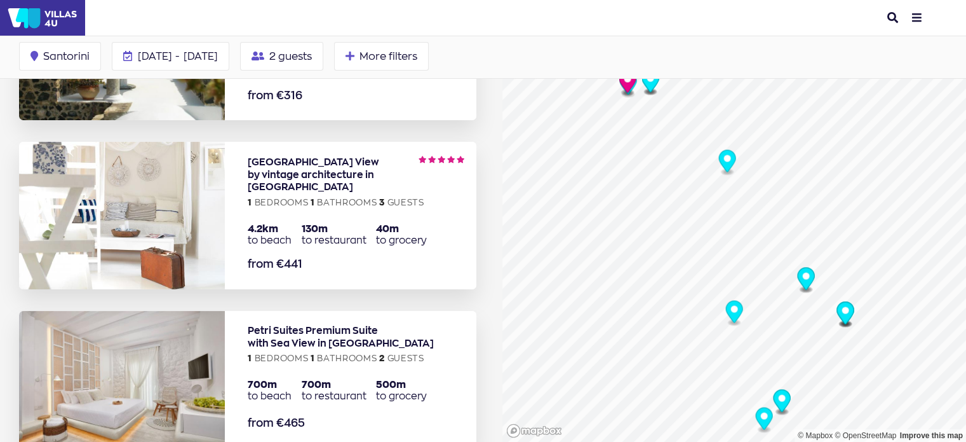
scroll to position [254, 0]
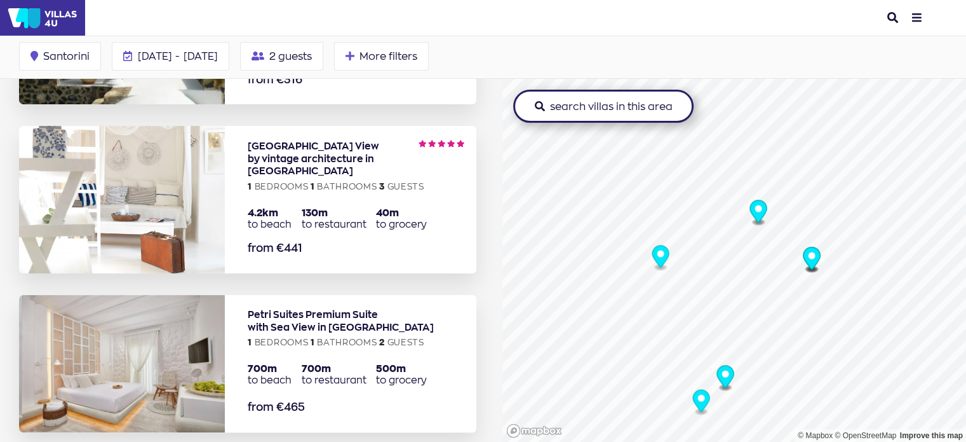
click at [660, 252] on icon "Map marker" at bounding box center [660, 256] width 17 height 22
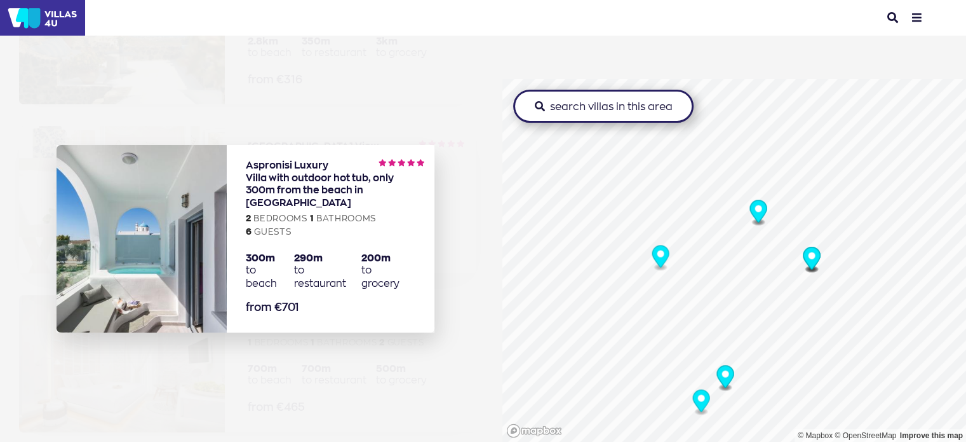
click at [393, 220] on link "more info about Aspronisi" at bounding box center [331, 238] width 208 height 187
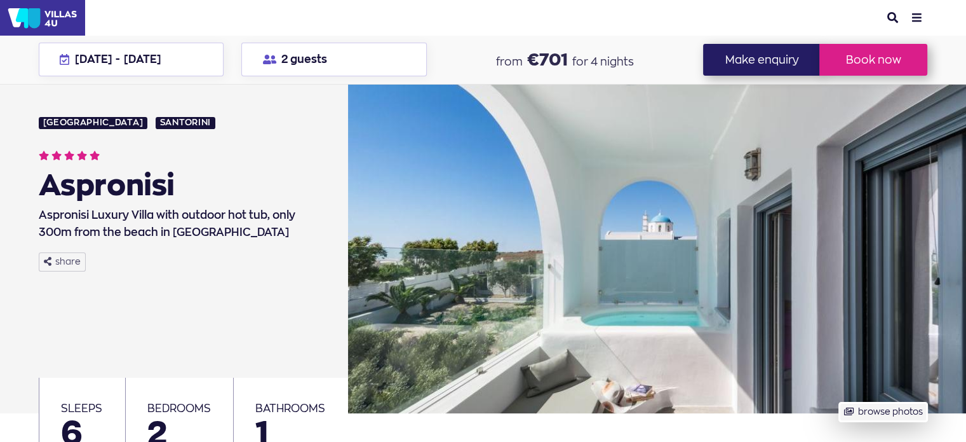
click at [928, 402] on button "browse photos" at bounding box center [883, 412] width 88 height 20
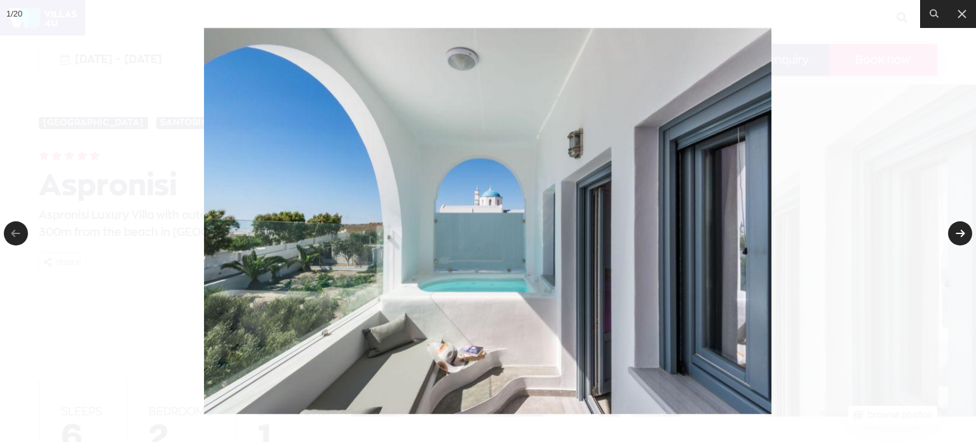
click at [954, 229] on link at bounding box center [960, 233] width 24 height 24
click at [956, 231] on link at bounding box center [960, 233] width 24 height 24
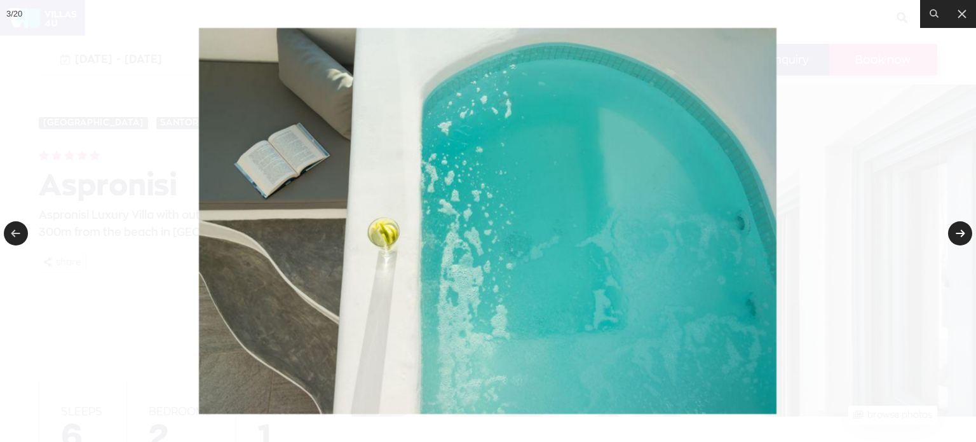
click at [958, 233] on link at bounding box center [960, 233] width 24 height 24
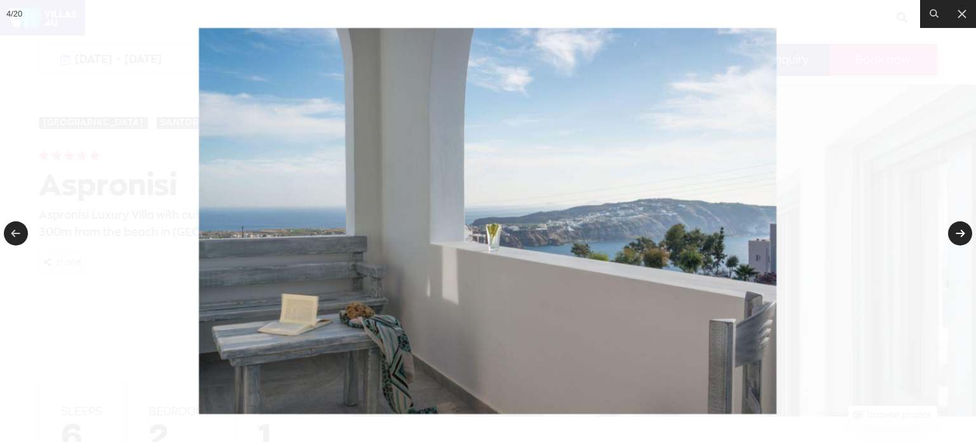
click at [958, 233] on link at bounding box center [960, 233] width 24 height 24
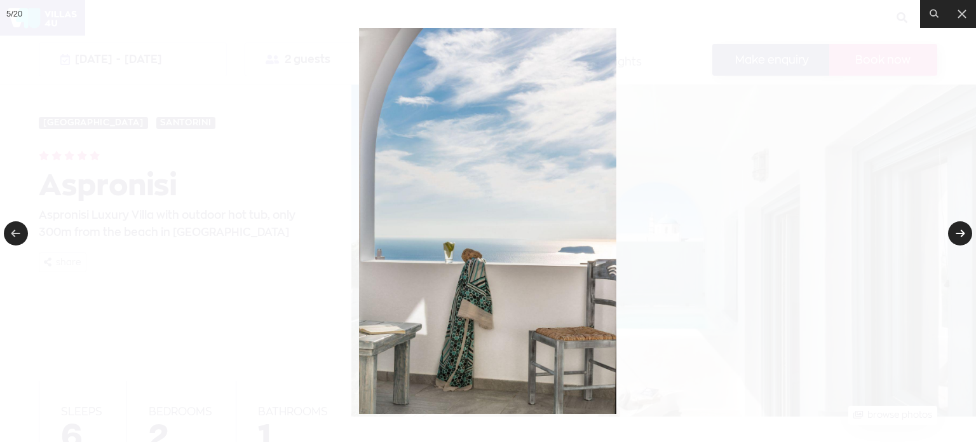
click at [958, 233] on link at bounding box center [960, 233] width 24 height 24
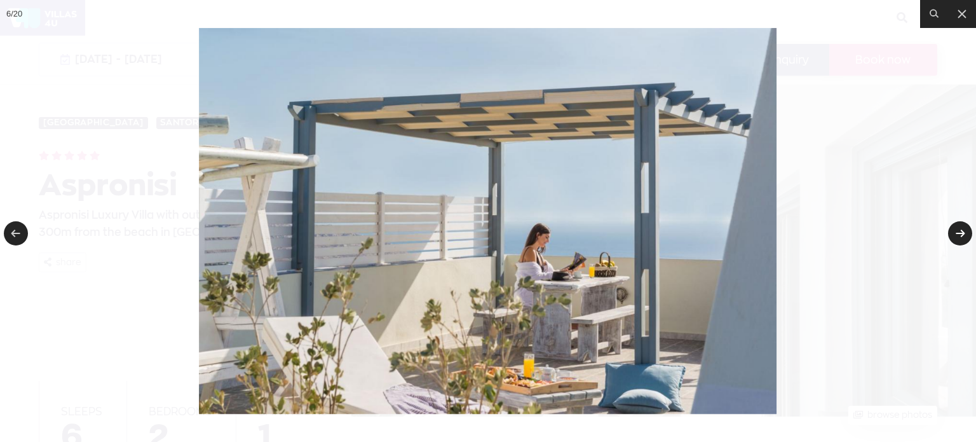
click at [958, 233] on link at bounding box center [960, 233] width 24 height 24
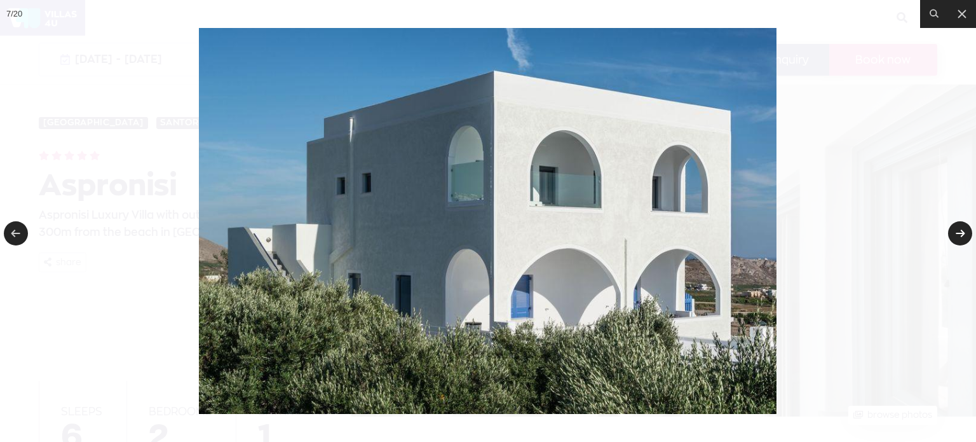
click at [958, 233] on link at bounding box center [960, 233] width 24 height 24
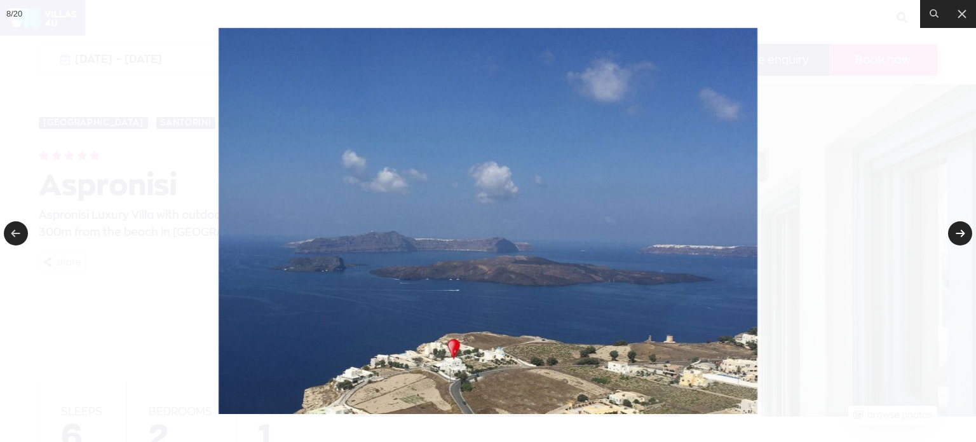
click at [958, 233] on link at bounding box center [960, 233] width 24 height 24
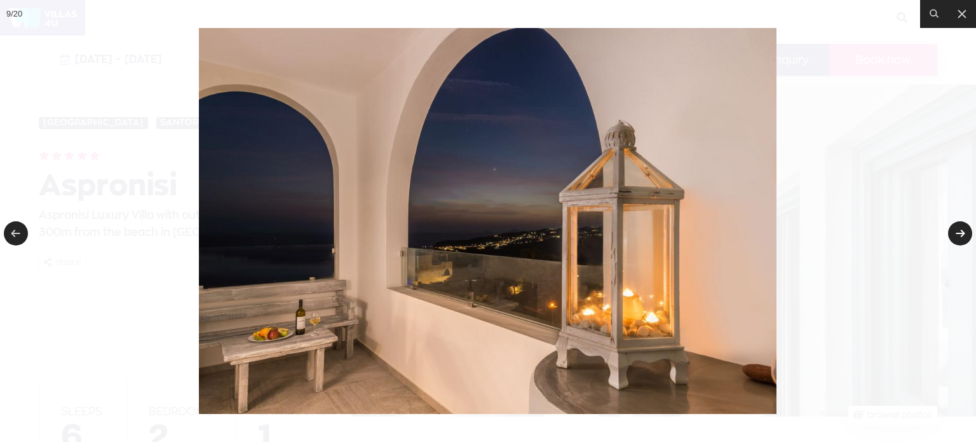
click at [958, 233] on link at bounding box center [960, 233] width 24 height 24
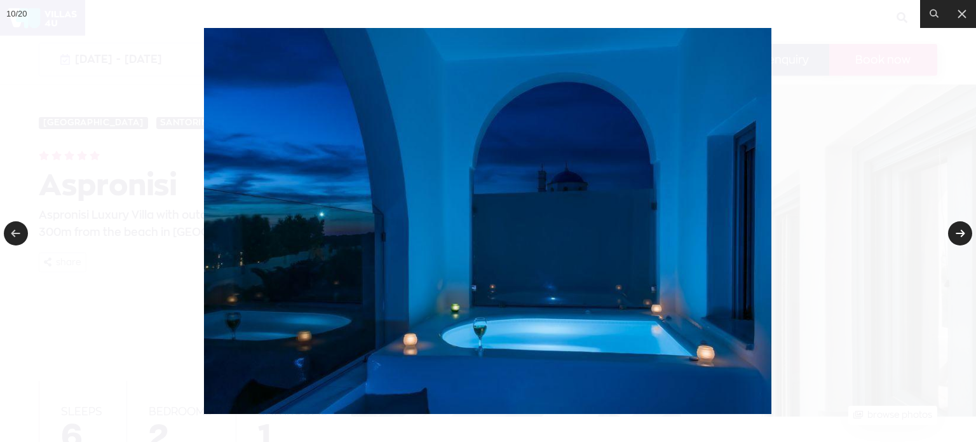
click at [958, 233] on link at bounding box center [960, 233] width 24 height 24
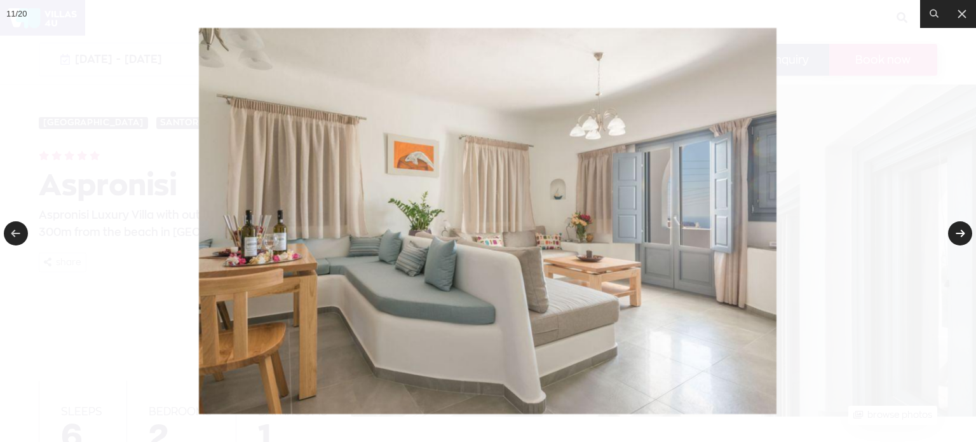
click at [958, 233] on link at bounding box center [960, 233] width 24 height 24
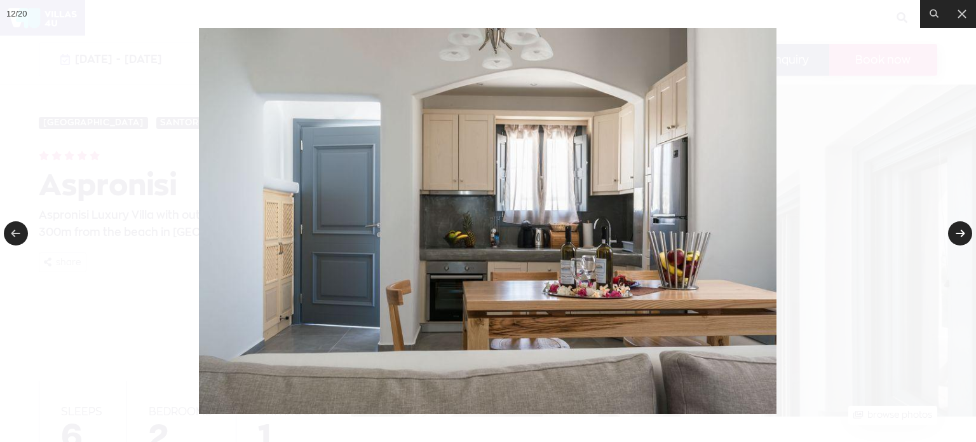
click at [958, 233] on link at bounding box center [960, 233] width 24 height 24
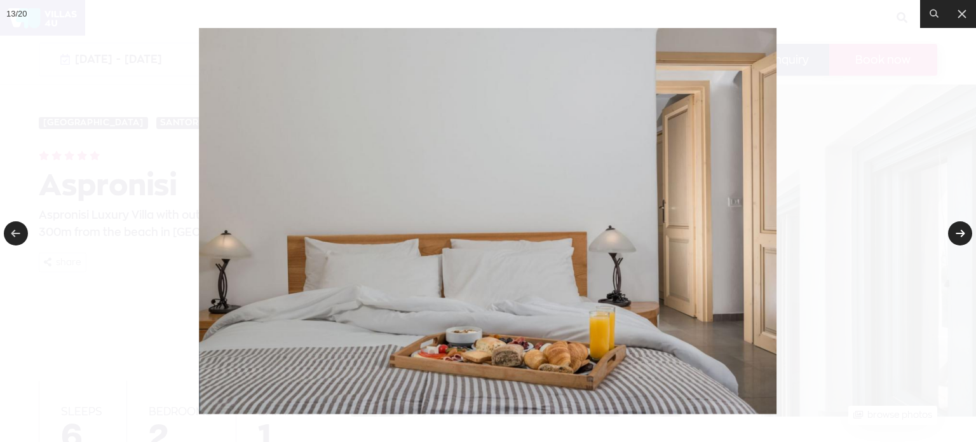
click at [958, 233] on link at bounding box center [960, 233] width 24 height 24
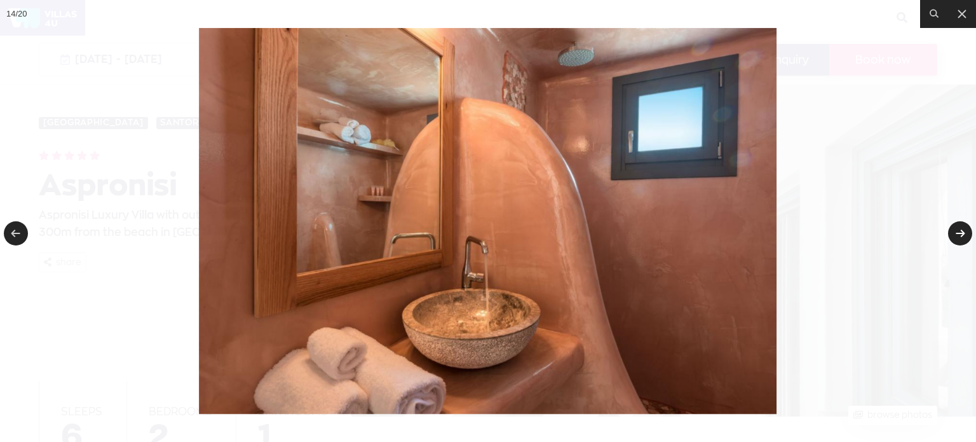
click at [958, 233] on link at bounding box center [960, 233] width 24 height 24
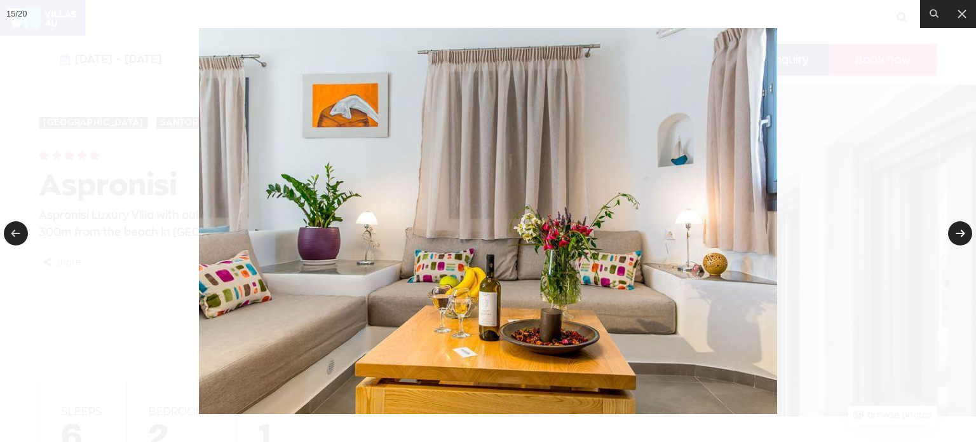
click at [958, 233] on link at bounding box center [960, 233] width 24 height 24
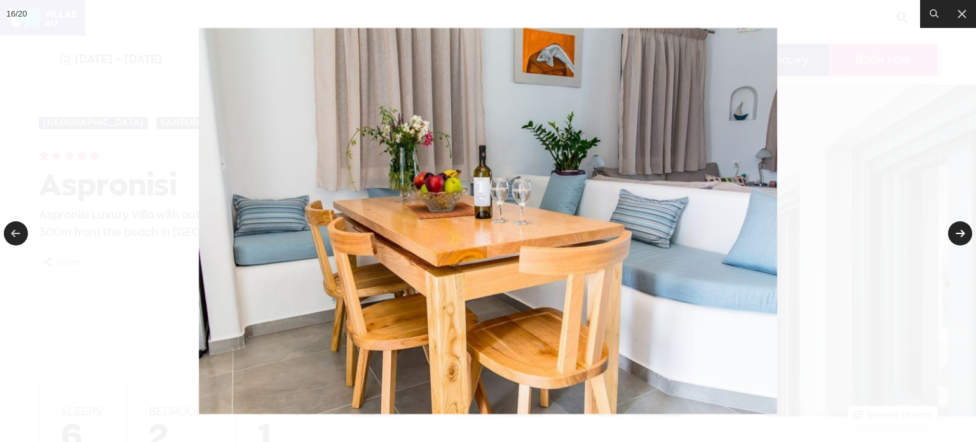
click at [958, 233] on link at bounding box center [960, 233] width 24 height 24
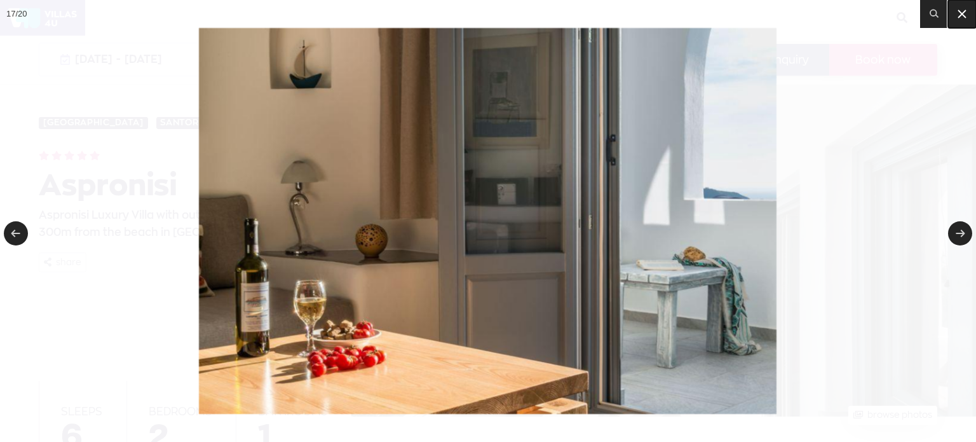
click at [966, 15] on icon at bounding box center [961, 13] width 15 height 15
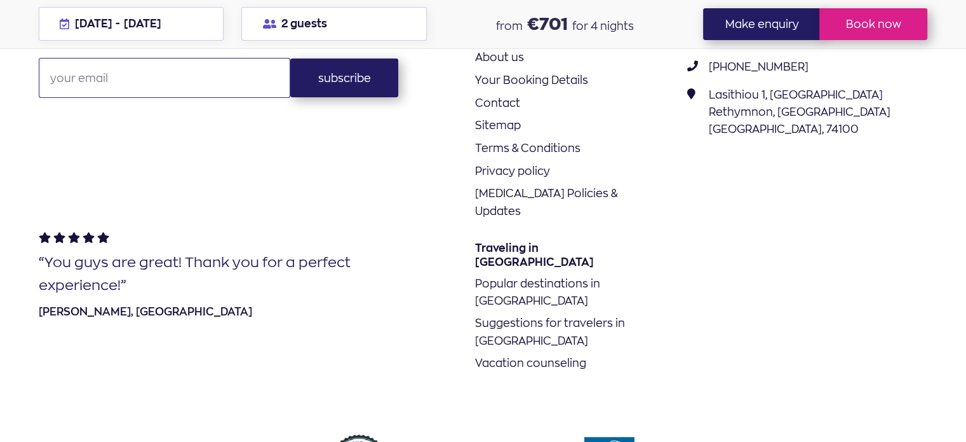
scroll to position [4321, 0]
